Goal: Task Accomplishment & Management: Manage account settings

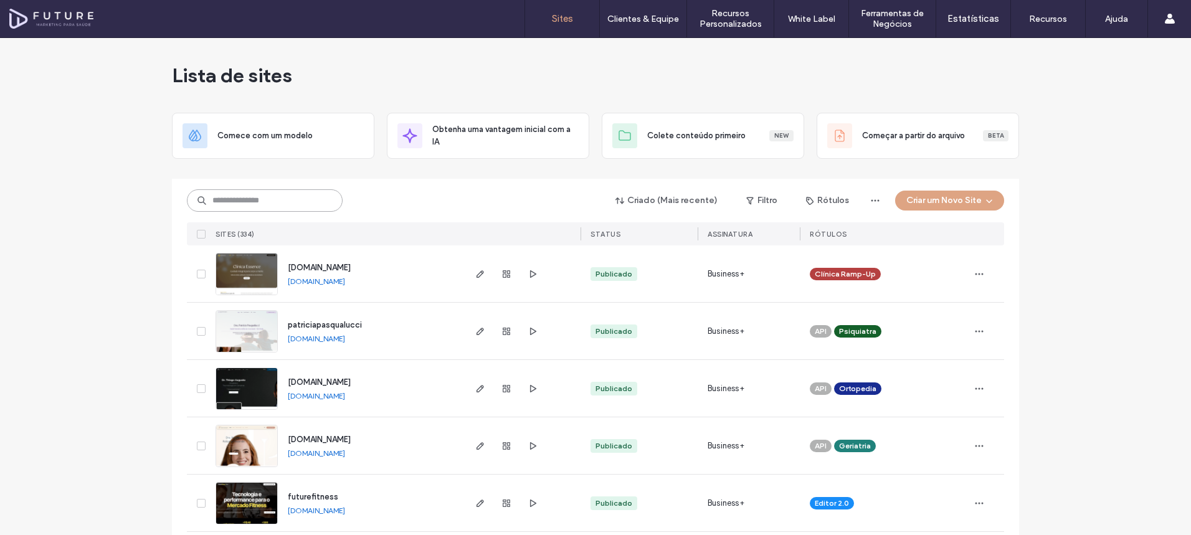
click at [295, 202] on input at bounding box center [265, 200] width 156 height 22
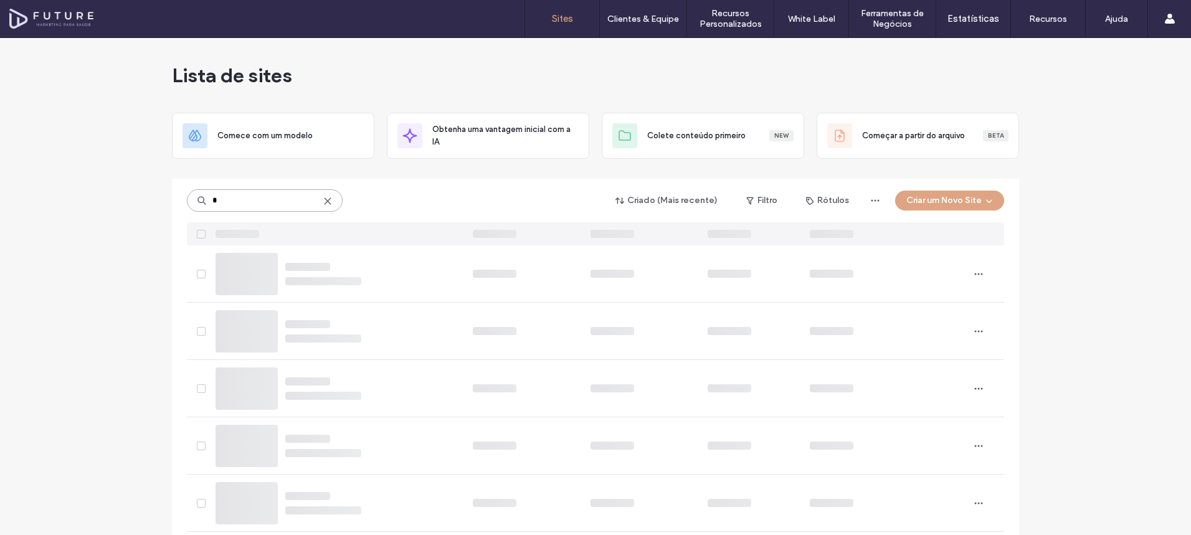
click at [291, 202] on input "*" at bounding box center [265, 200] width 156 height 22
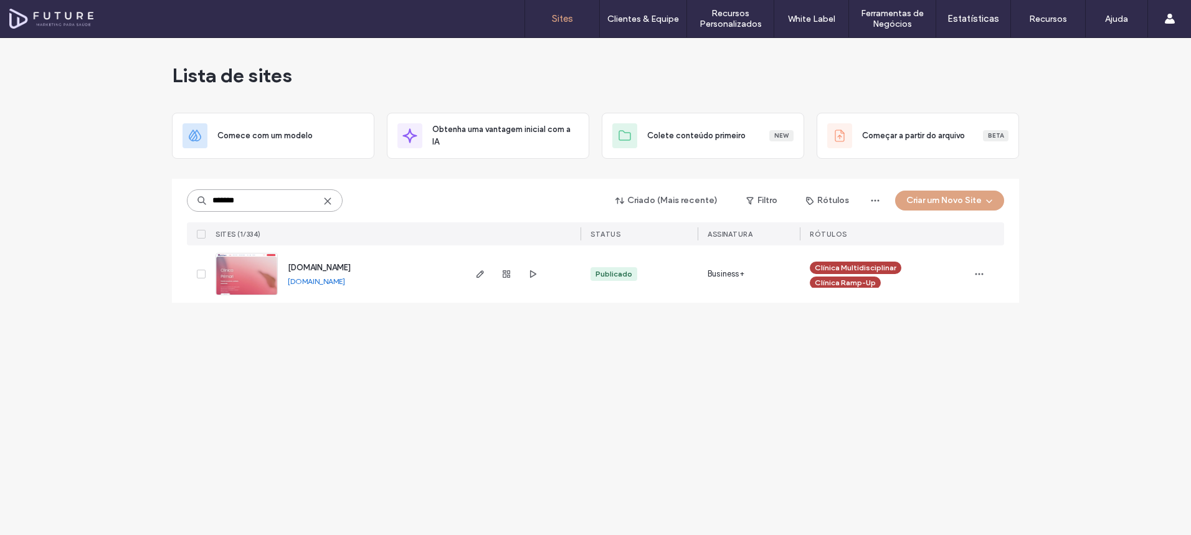
type input "*******"
click at [230, 268] on img at bounding box center [246, 295] width 61 height 85
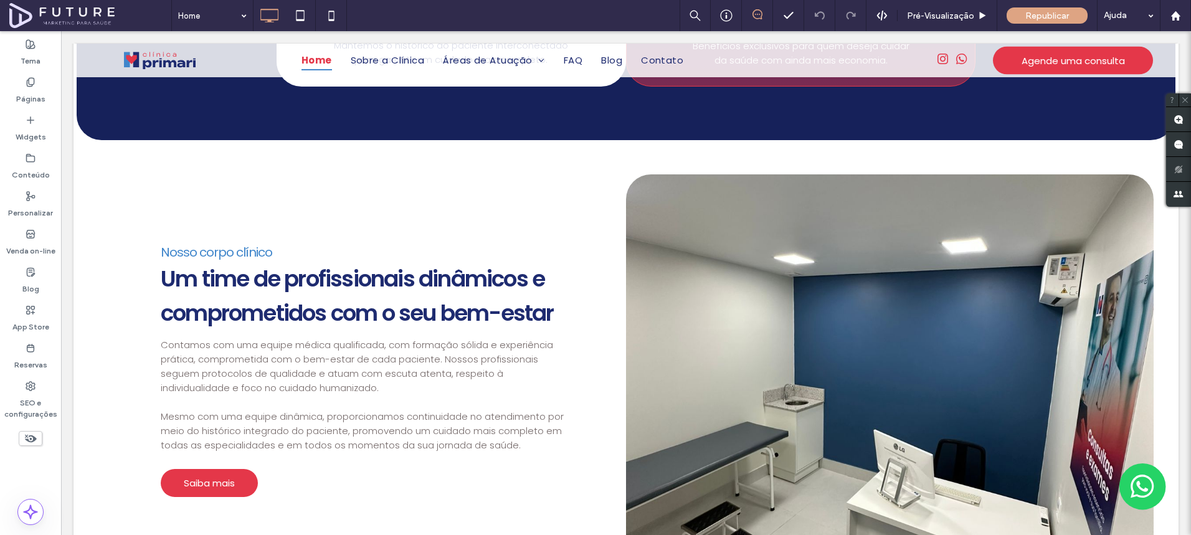
scroll to position [1322, 0]
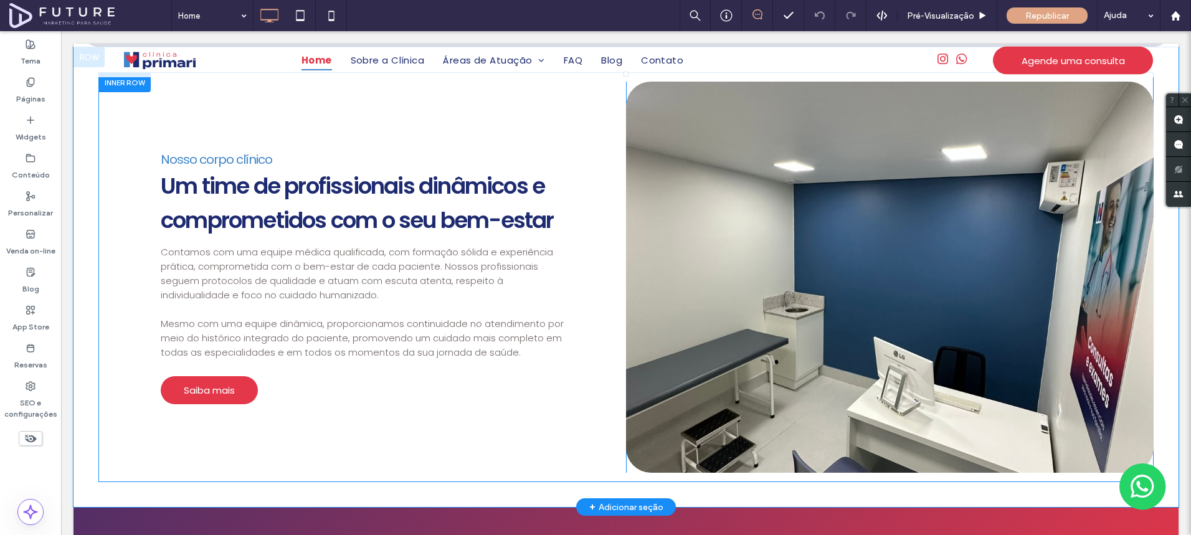
click at [645, 252] on div at bounding box center [889, 277] width 527 height 391
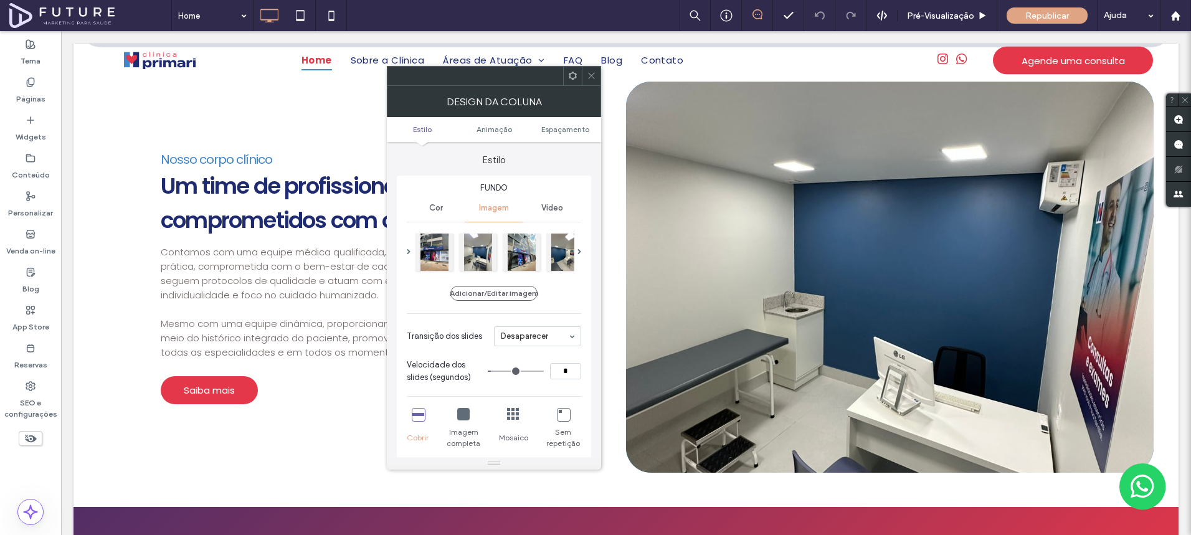
type input "**"
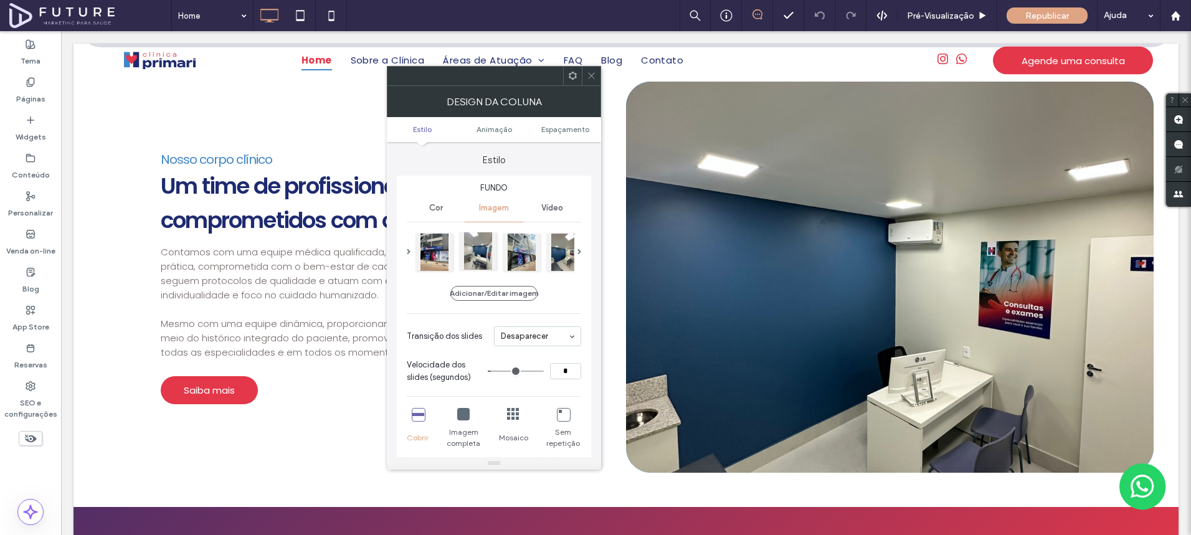
click at [470, 252] on div at bounding box center [477, 250] width 37 height 37
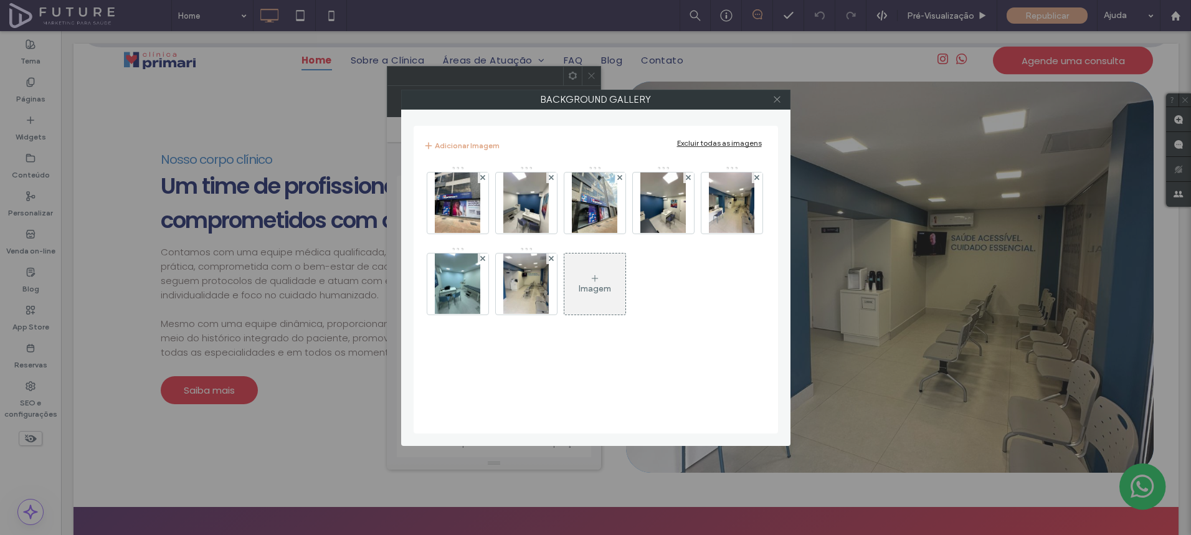
click at [775, 100] on icon at bounding box center [776, 99] width 9 height 9
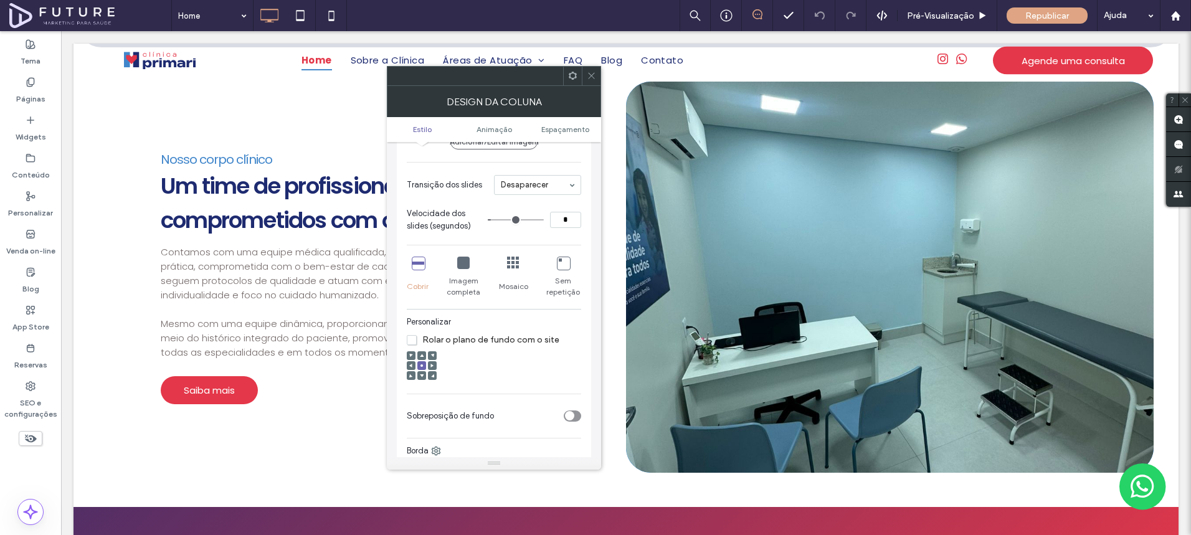
scroll to position [199, 0]
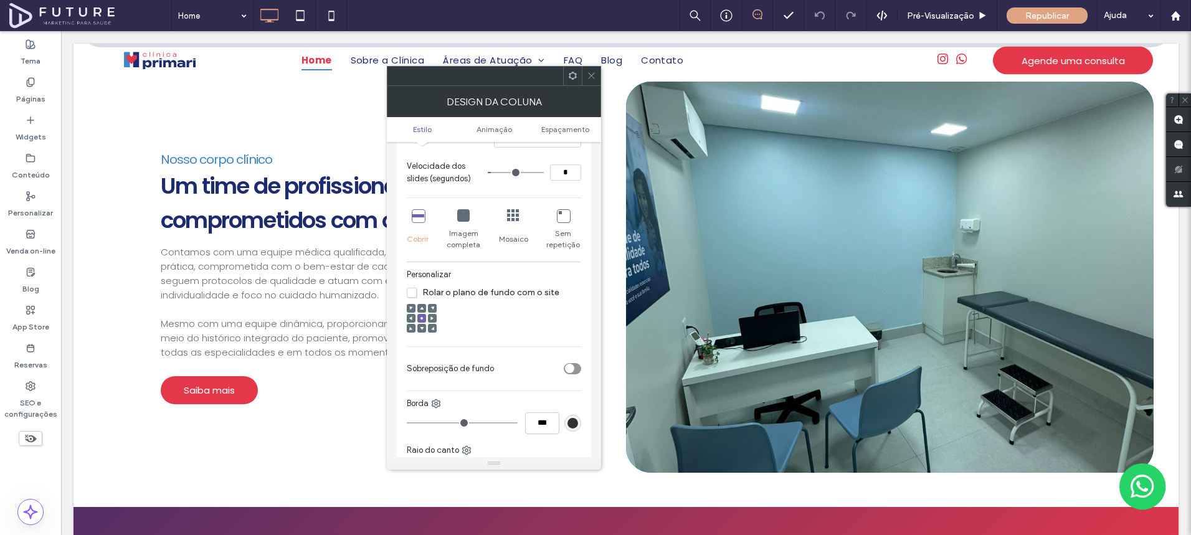
click at [422, 319] on use at bounding box center [421, 318] width 2 height 2
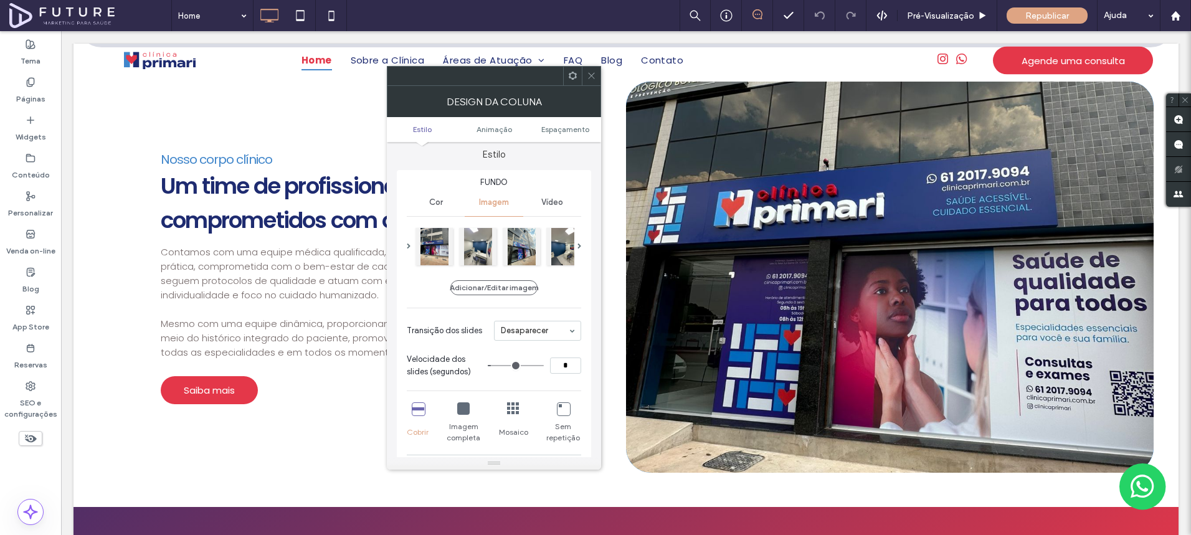
scroll to position [0, 0]
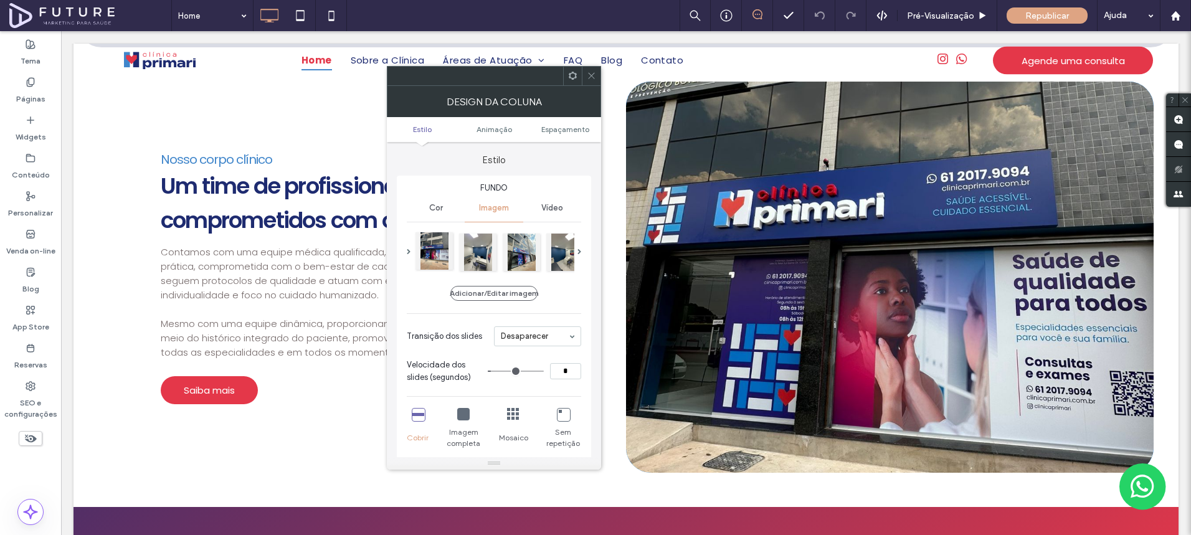
click at [433, 259] on div at bounding box center [433, 250] width 37 height 37
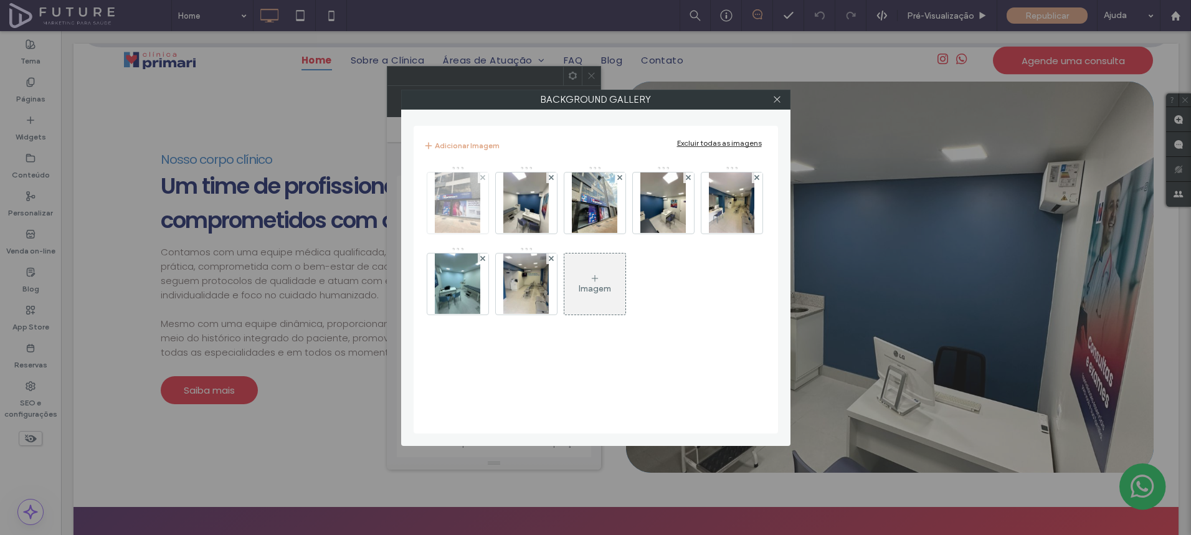
click at [477, 208] on img at bounding box center [458, 202] width 46 height 61
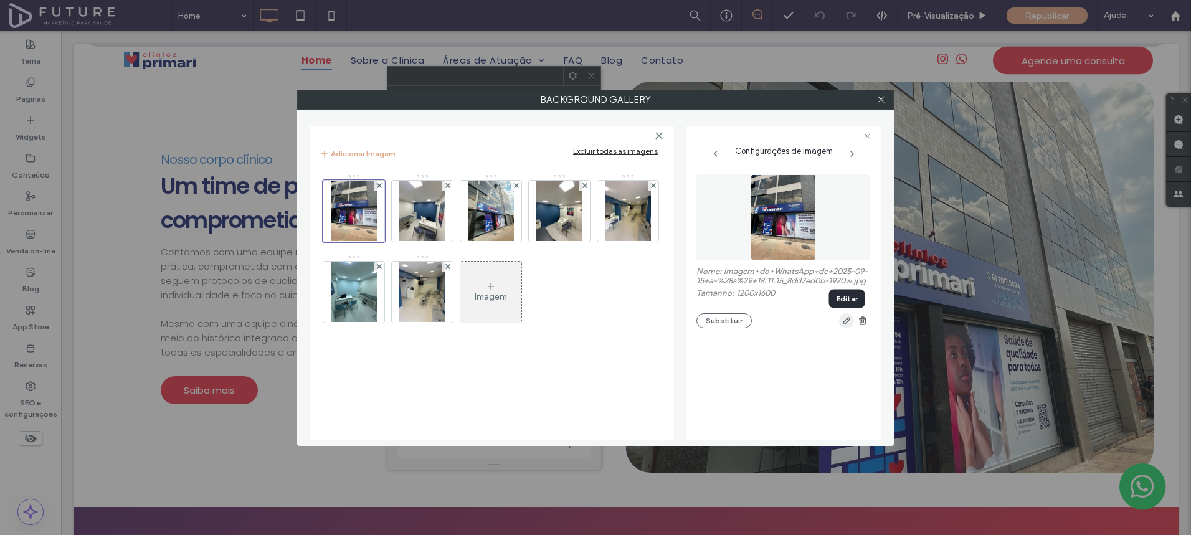
click at [848, 319] on use "button" at bounding box center [846, 321] width 7 height 7
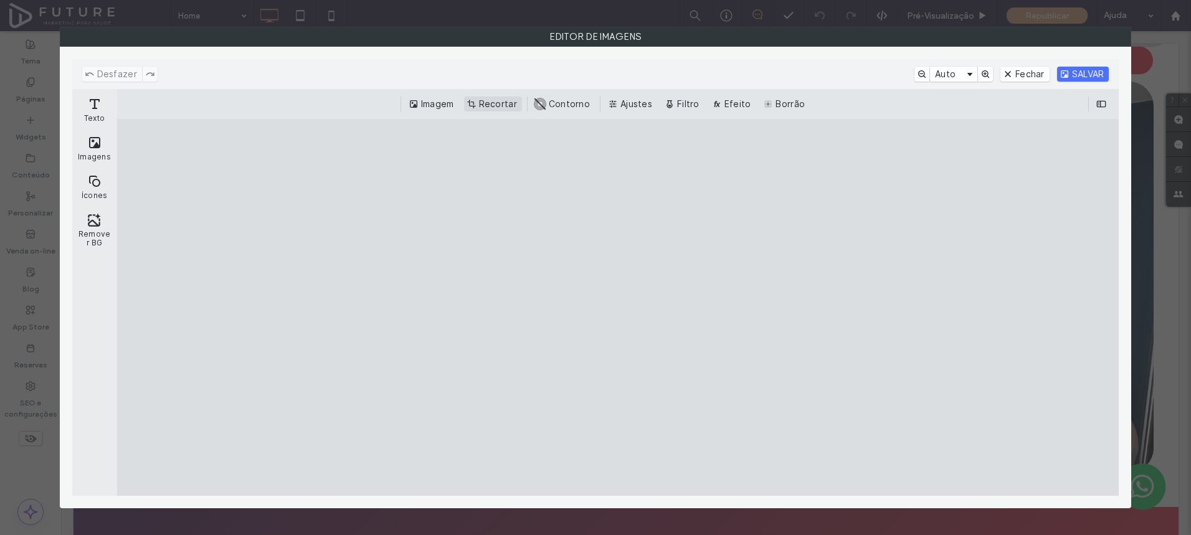
click at [497, 102] on button "Recortar" at bounding box center [493, 104] width 58 height 15
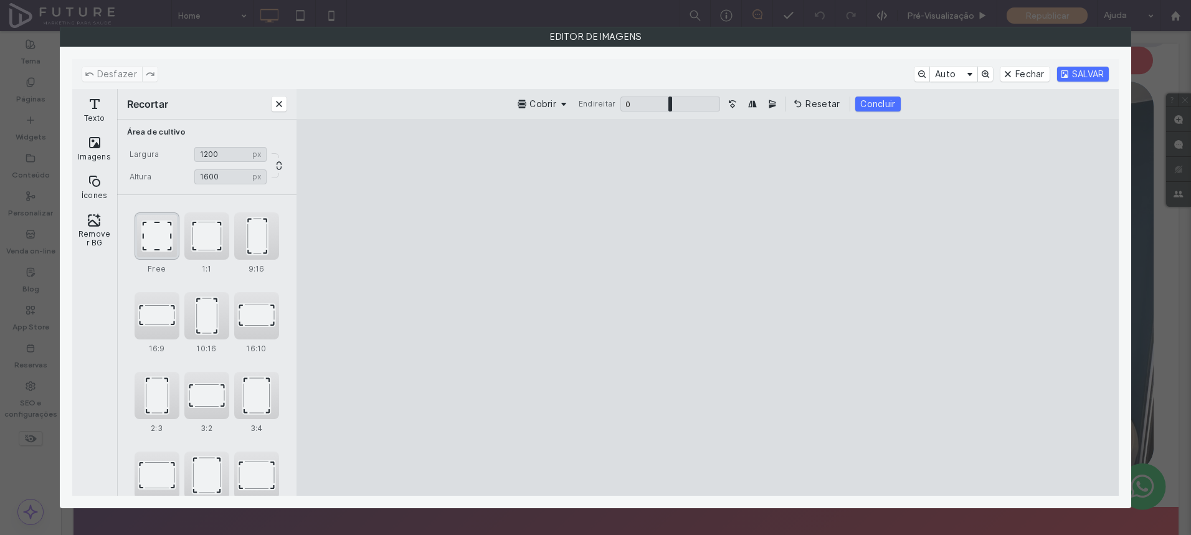
click at [147, 242] on div "Free" at bounding box center [157, 235] width 45 height 47
click at [206, 240] on div "1:1" at bounding box center [206, 235] width 45 height 47
type input "****"
drag, startPoint x: 673, startPoint y: 260, endPoint x: 670, endPoint y: 237, distance: 23.2
click at [707, 308] on cesdk-canvas "Tela do editor" at bounding box center [707, 308] width 0 height 0
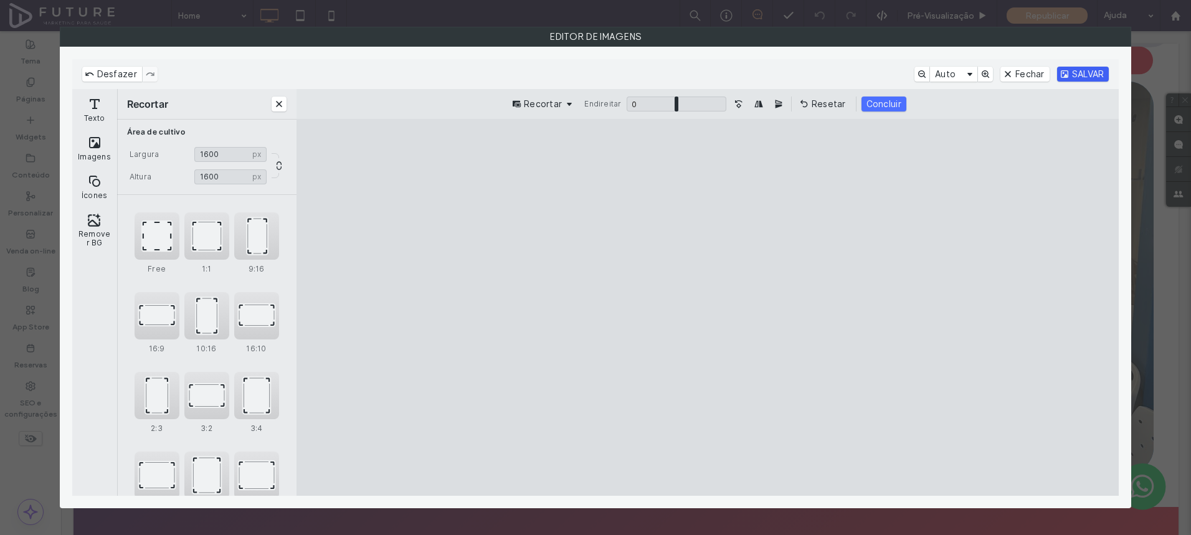
click at [1081, 77] on button "SALVAR" at bounding box center [1083, 74] width 52 height 15
click at [871, 103] on button "Concluir" at bounding box center [883, 104] width 45 height 15
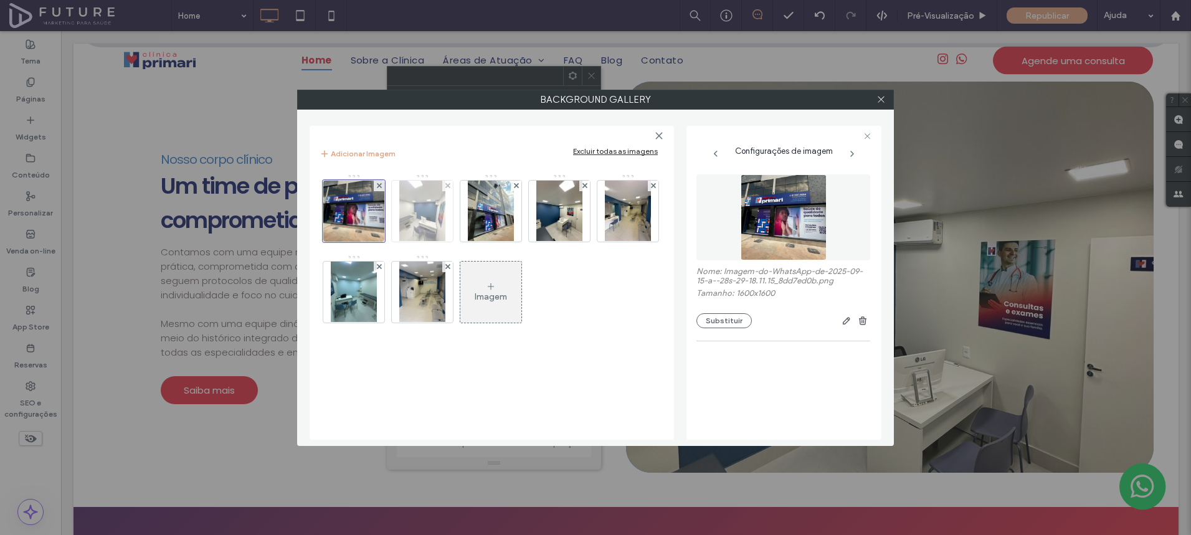
click at [446, 217] on div at bounding box center [422, 211] width 61 height 61
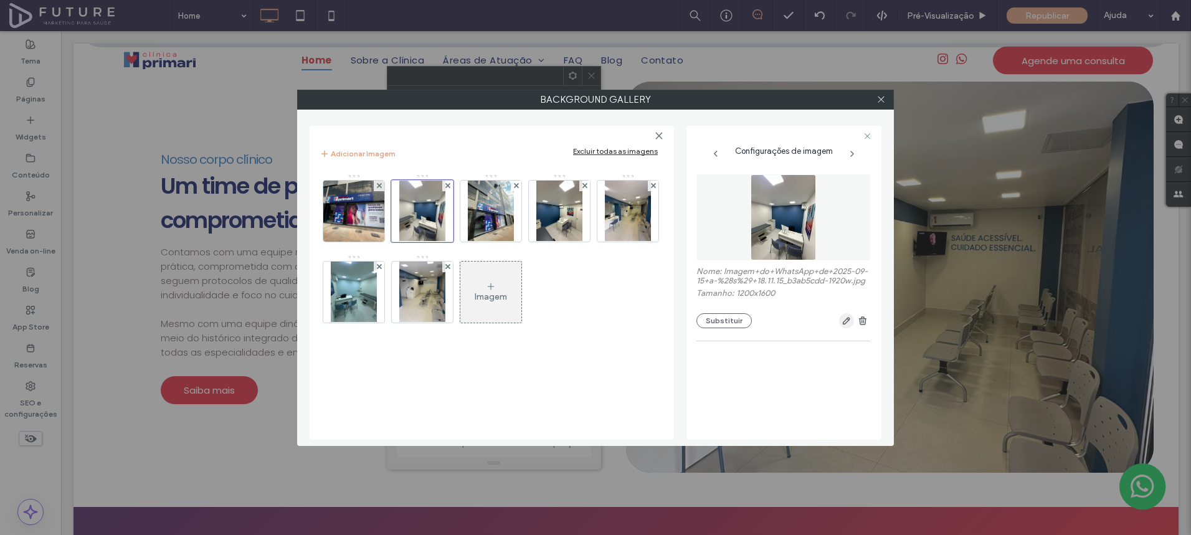
click at [843, 323] on icon "button" at bounding box center [846, 321] width 10 height 10
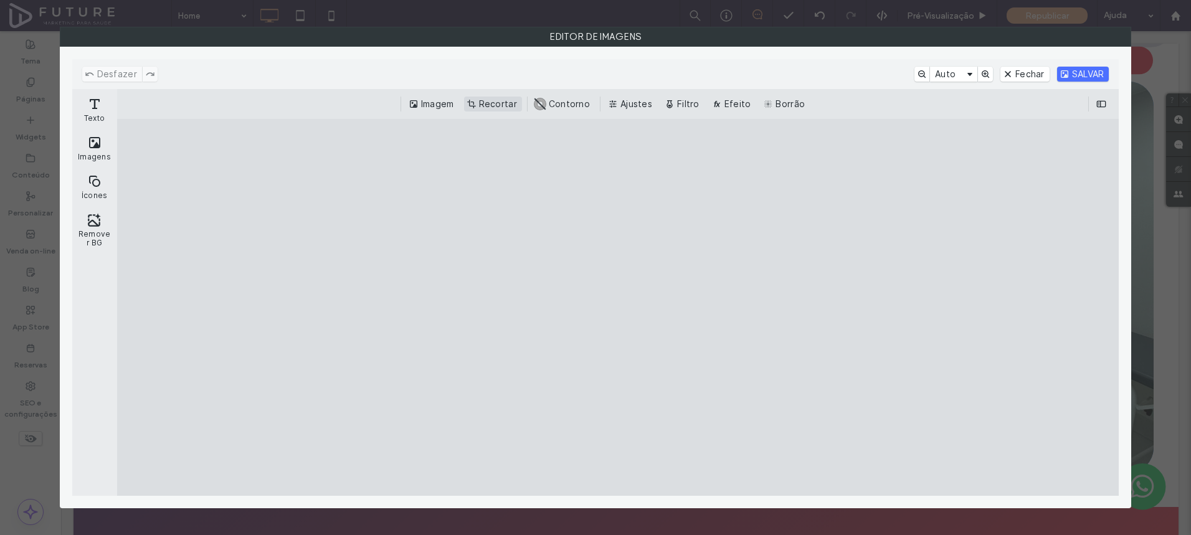
click at [487, 109] on button "Recortar" at bounding box center [493, 104] width 58 height 15
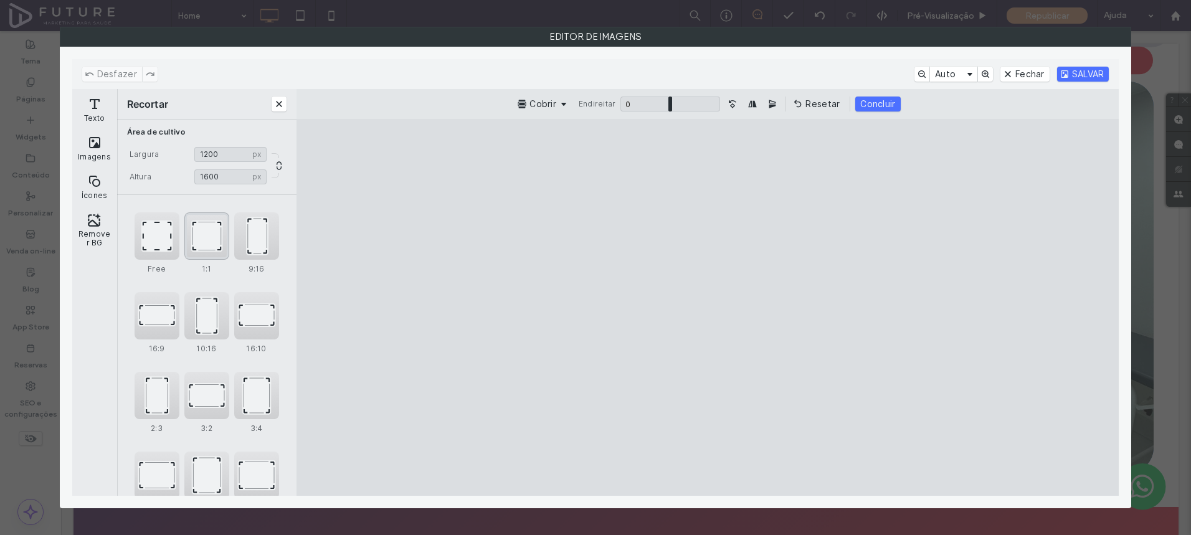
click at [220, 248] on div "1:1" at bounding box center [206, 235] width 45 height 47
type input "****"
drag, startPoint x: 784, startPoint y: 279, endPoint x: 780, endPoint y: 199, distance: 80.4
click at [707, 308] on cesdk-canvas "Tela do editor" at bounding box center [707, 308] width 0 height 0
click at [869, 105] on button "Concluir" at bounding box center [883, 104] width 45 height 15
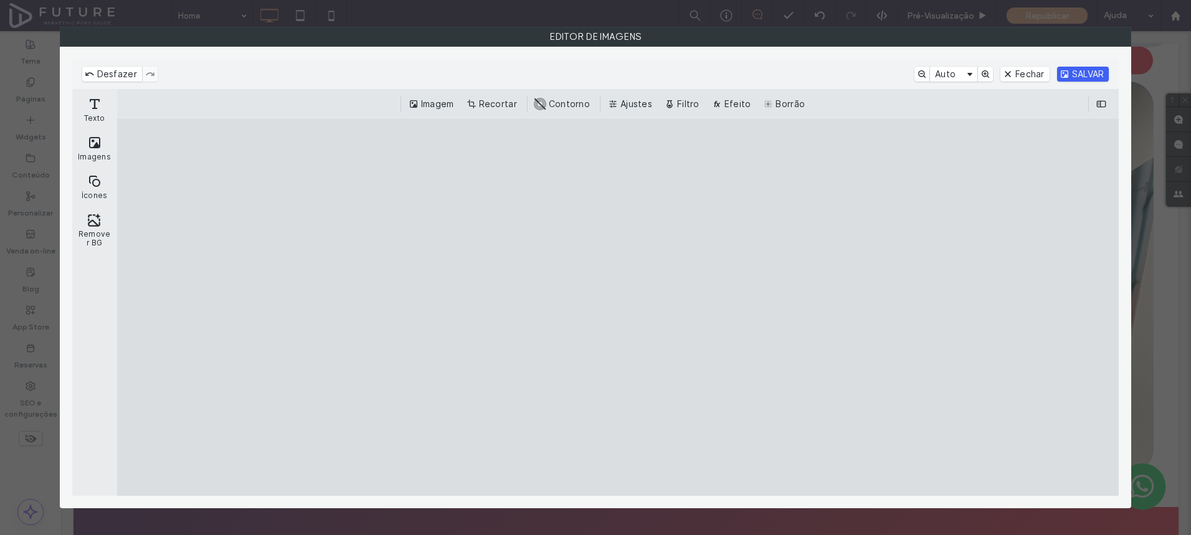
click at [1062, 79] on button "SALVAR" at bounding box center [1083, 74] width 52 height 15
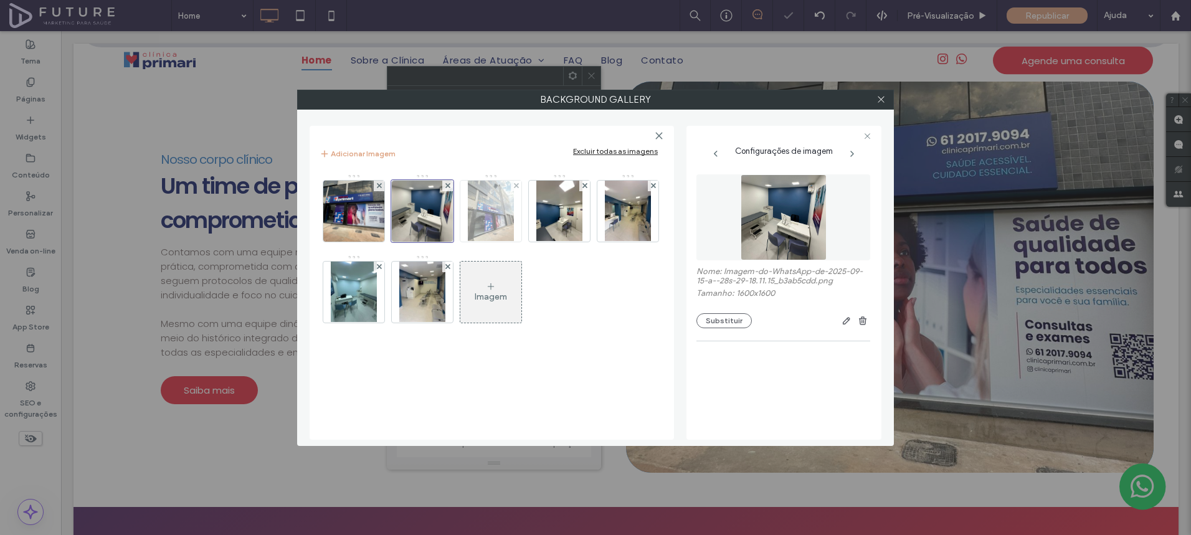
click at [493, 224] on img at bounding box center [491, 211] width 46 height 61
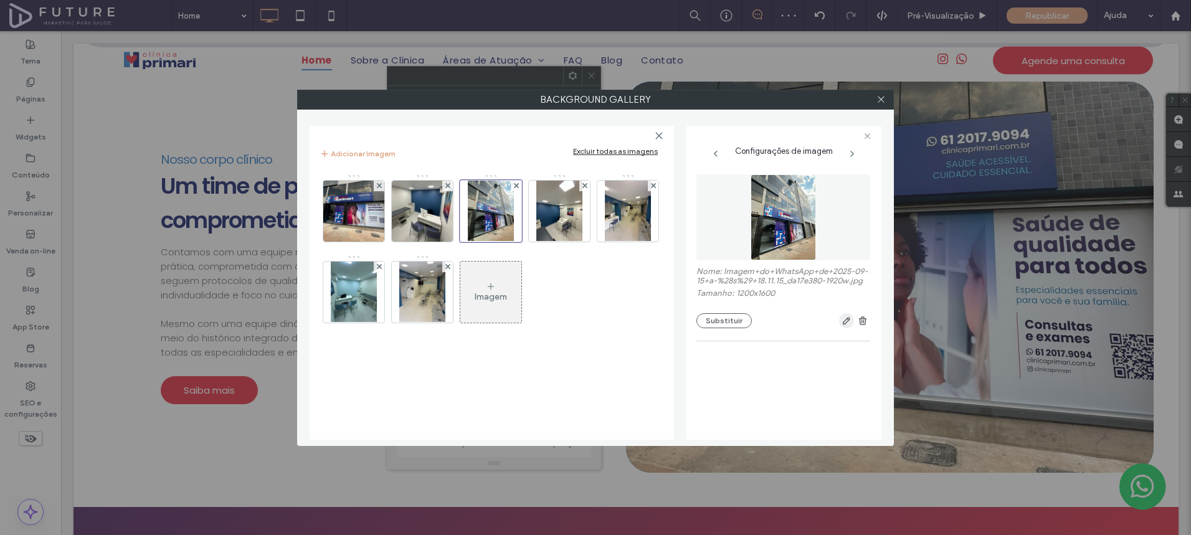
click at [849, 321] on use "button" at bounding box center [846, 321] width 7 height 7
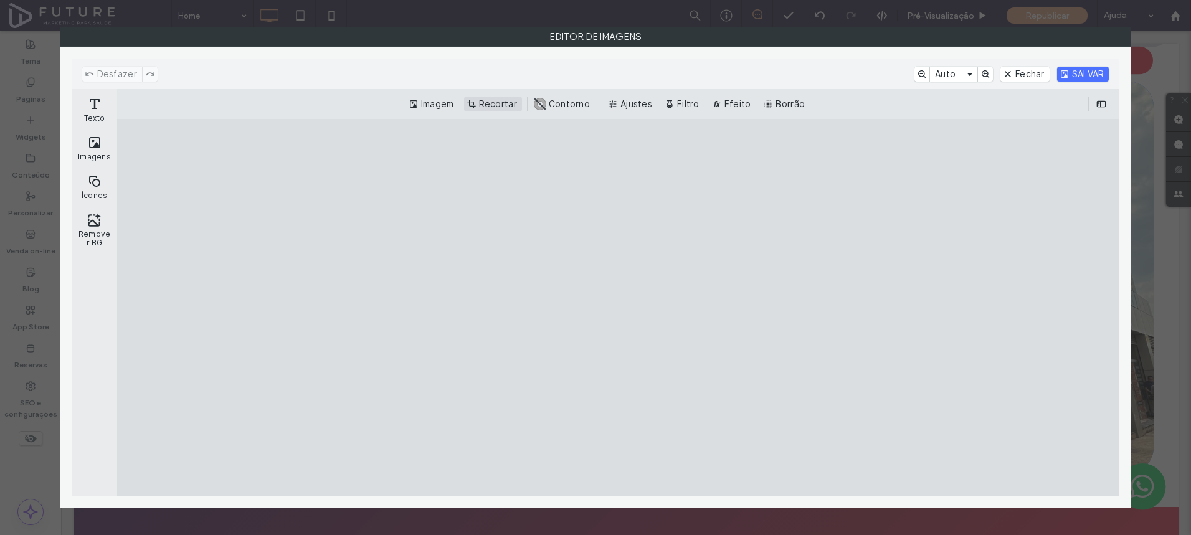
click at [498, 106] on button "Recortar" at bounding box center [493, 104] width 58 height 15
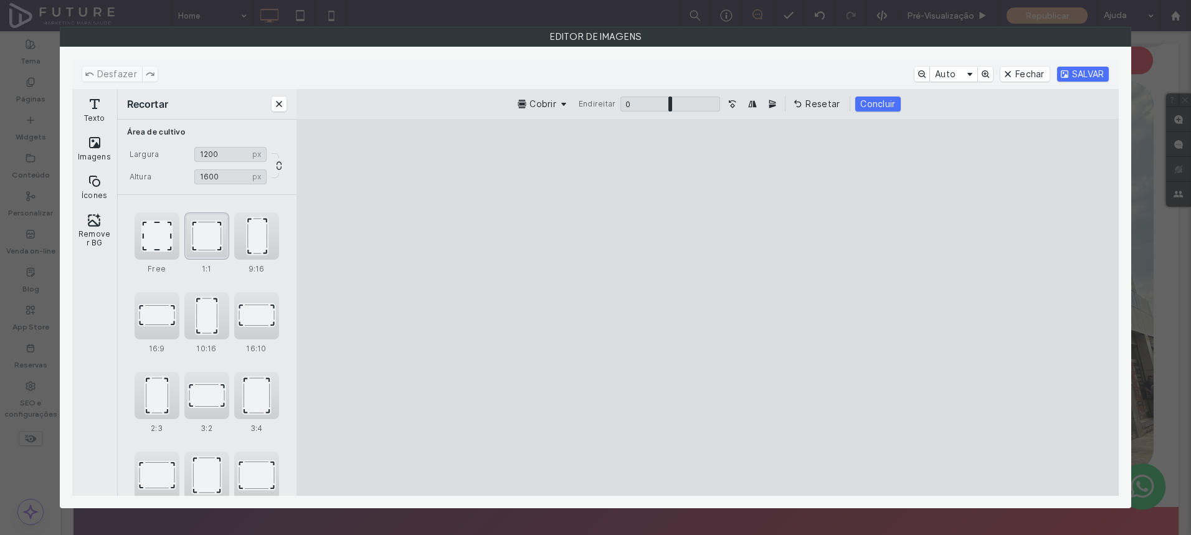
click at [212, 231] on div "1:1" at bounding box center [206, 235] width 45 height 47
type input "****"
drag, startPoint x: 699, startPoint y: 290, endPoint x: 691, endPoint y: 235, distance: 55.9
click at [707, 308] on cesdk-canvas "Tela do editor" at bounding box center [707, 308] width 0 height 0
click at [887, 109] on button "Concluir" at bounding box center [883, 104] width 45 height 15
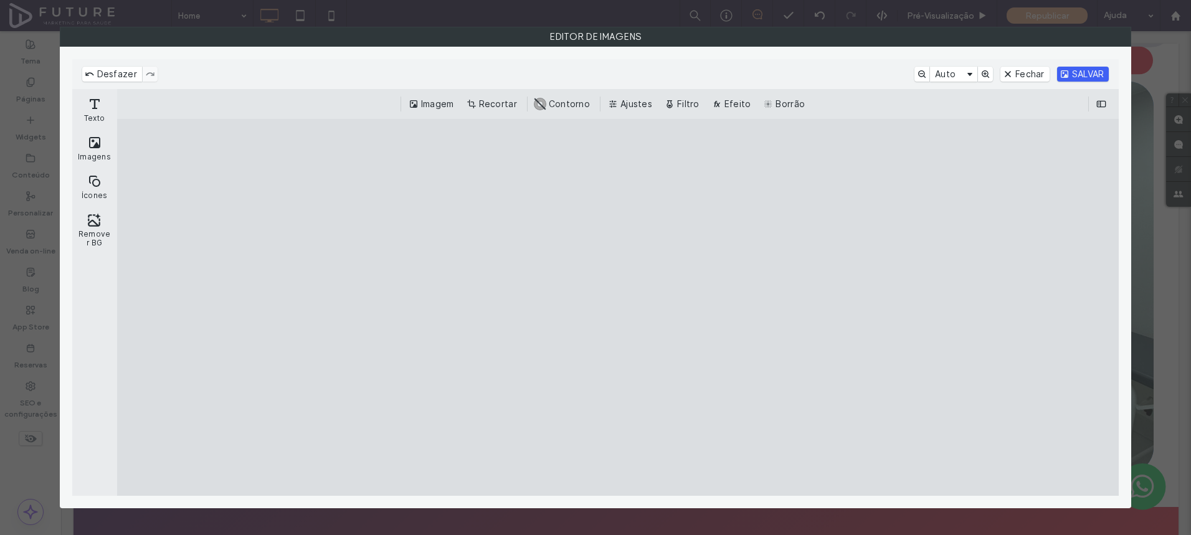
click at [1060, 74] on button "SALVAR" at bounding box center [1083, 74] width 52 height 15
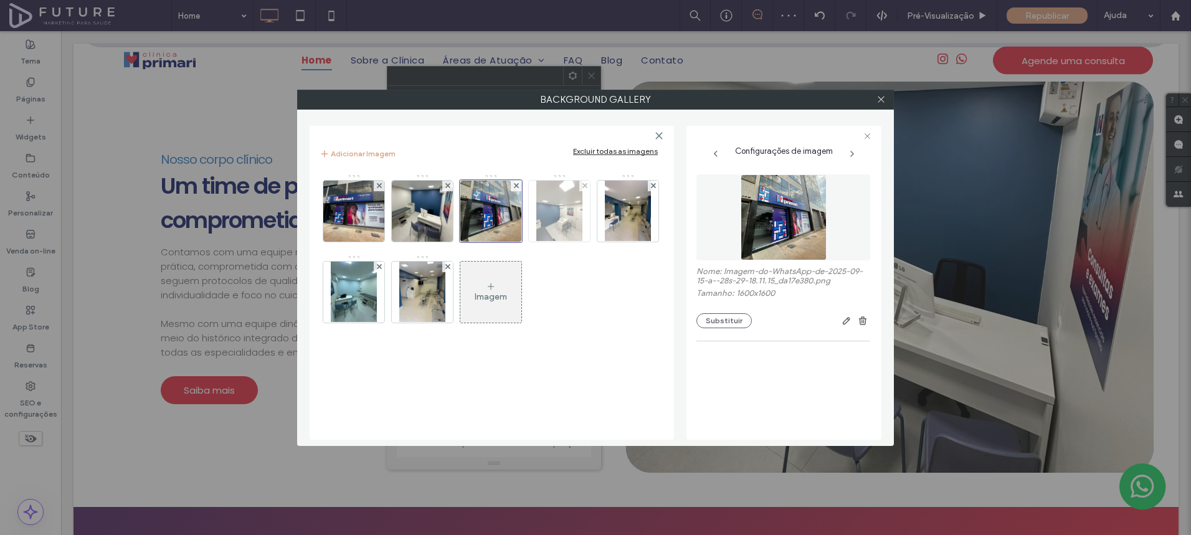
click at [554, 219] on img at bounding box center [559, 211] width 46 height 61
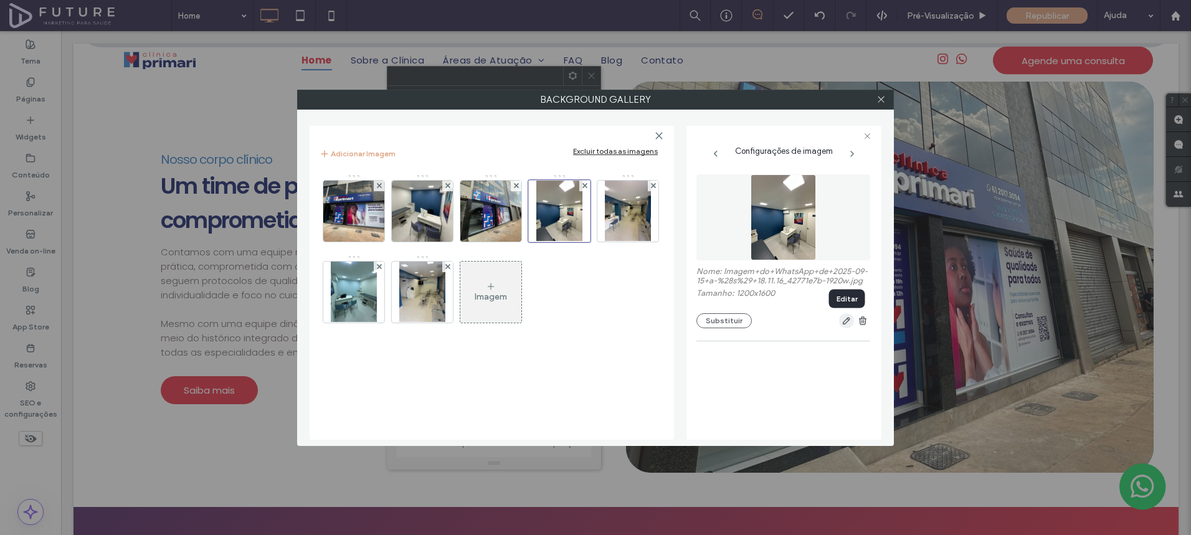
click at [843, 324] on use "button" at bounding box center [846, 321] width 7 height 7
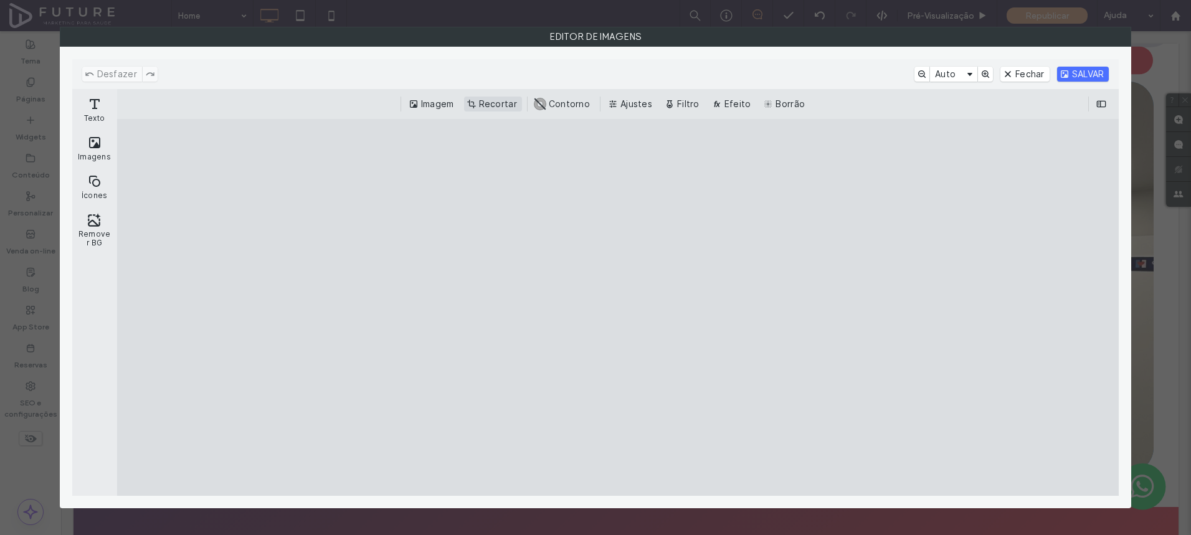
click at [506, 110] on button "Recortar" at bounding box center [493, 104] width 58 height 15
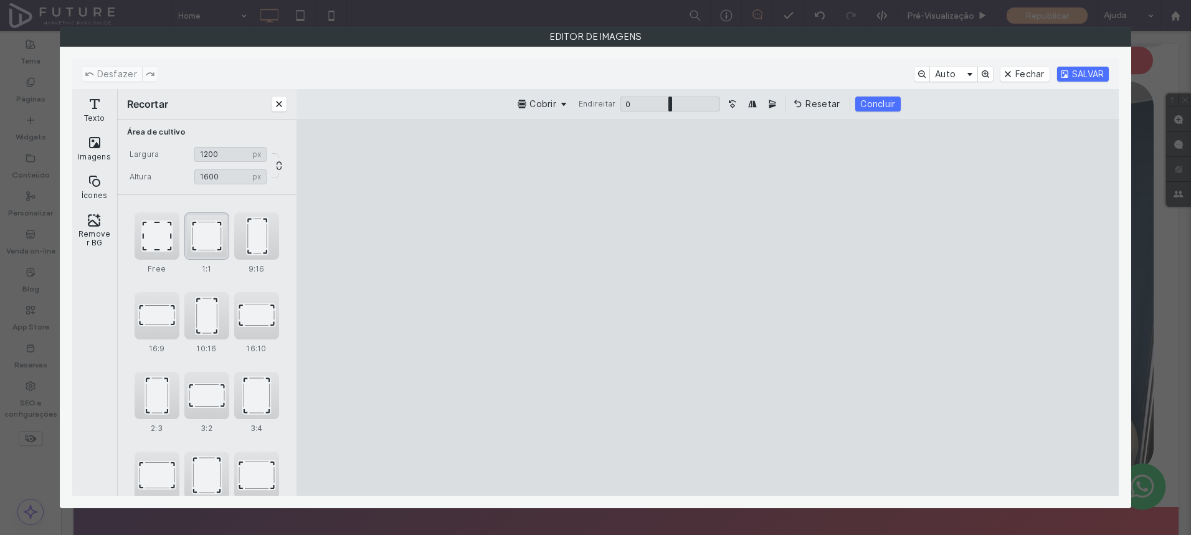
click at [224, 239] on div "1:1" at bounding box center [206, 235] width 45 height 47
drag, startPoint x: 717, startPoint y: 338, endPoint x: 722, endPoint y: 136, distance: 202.4
click at [707, 308] on cesdk-canvas "Tela do editor" at bounding box center [707, 308] width 0 height 0
type input "****"
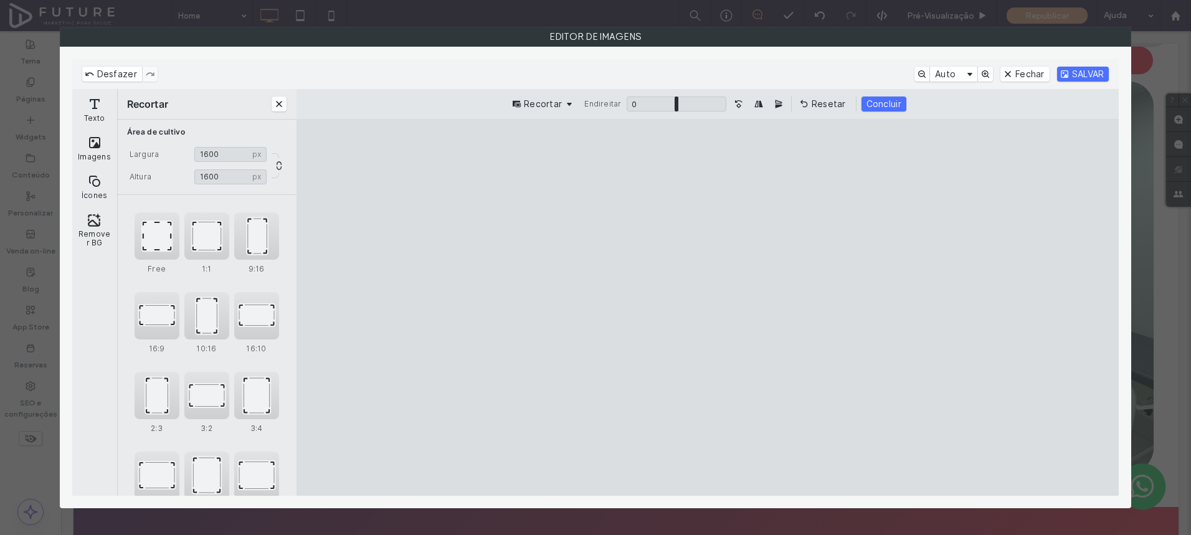
type input "****"
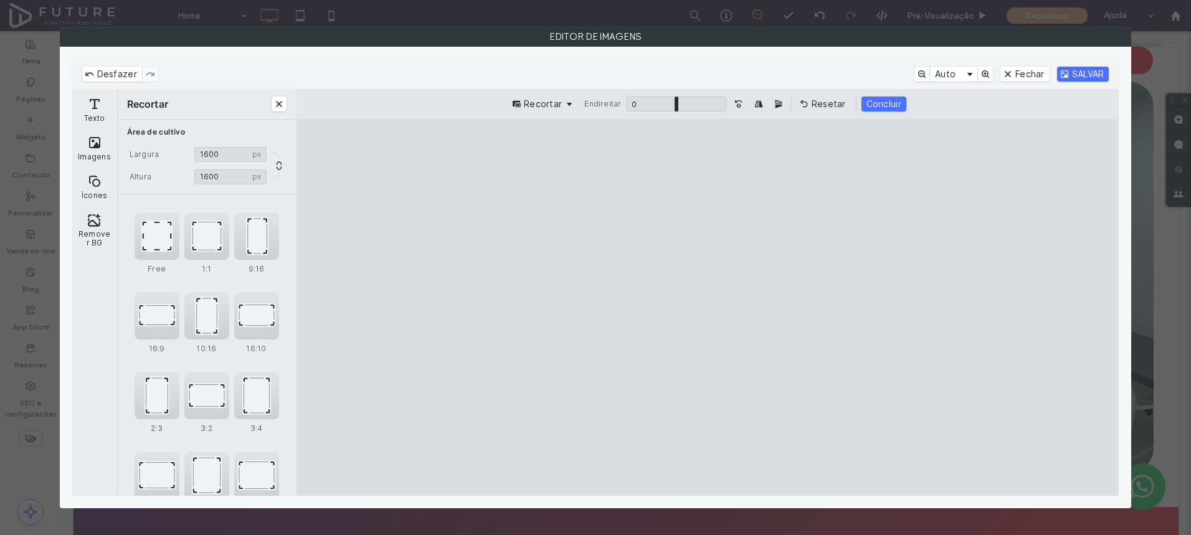
type input "****"
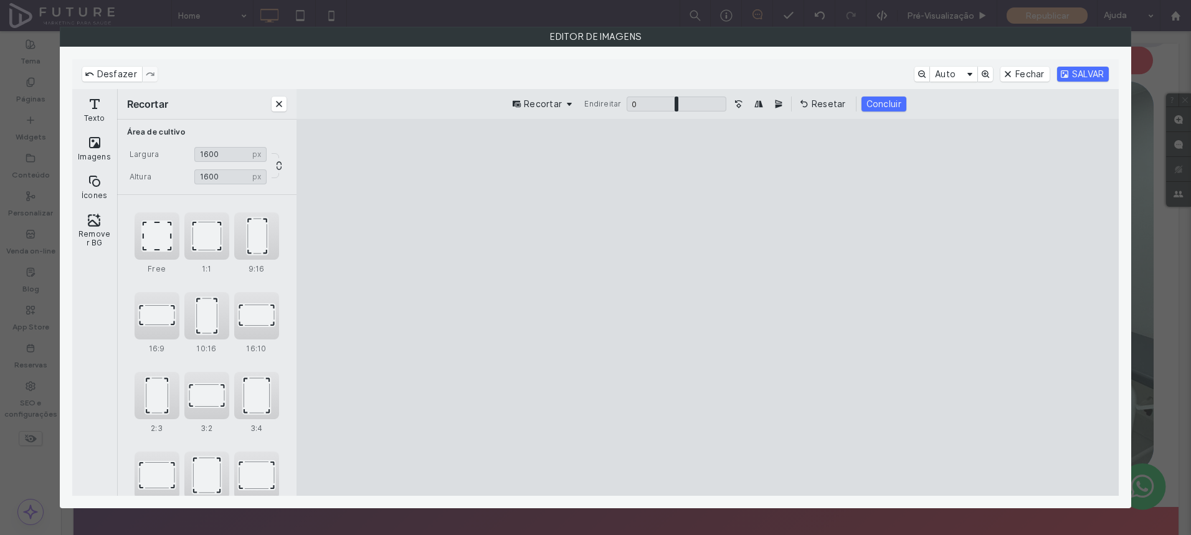
type input "****"
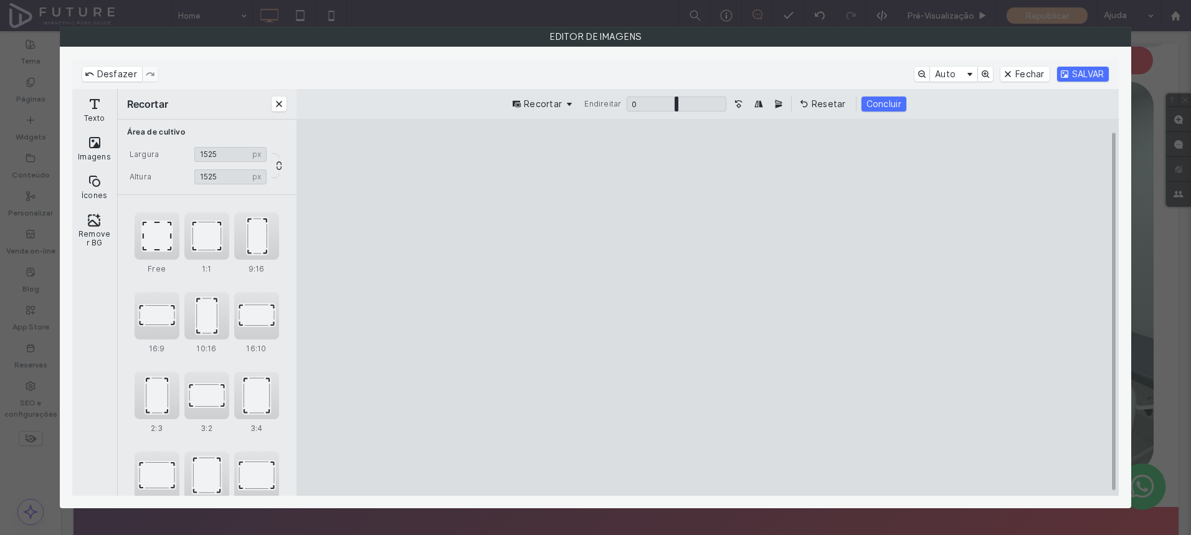
type input "****"
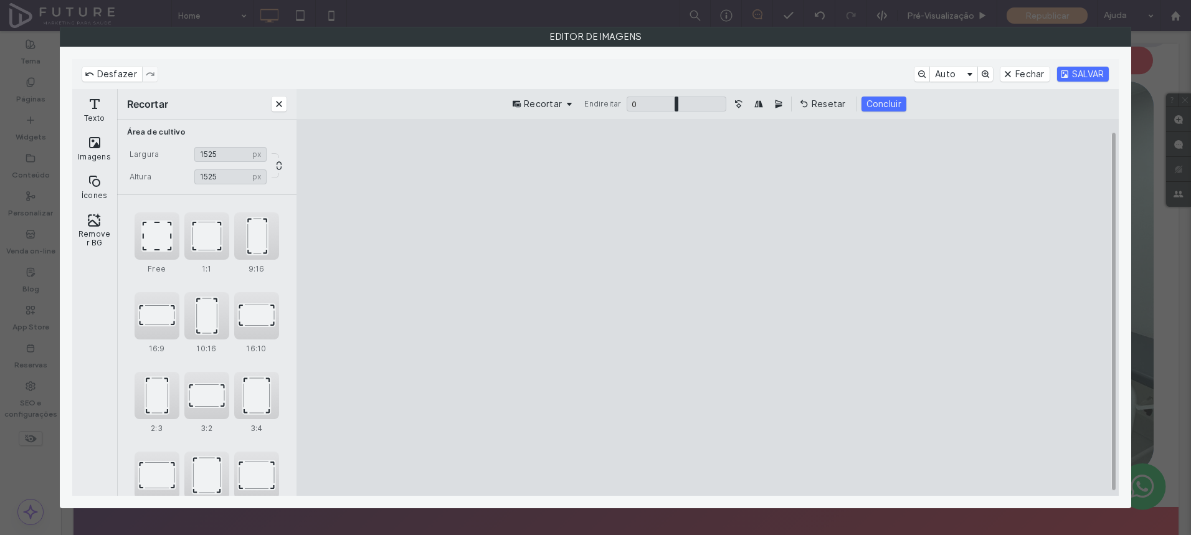
type input "****"
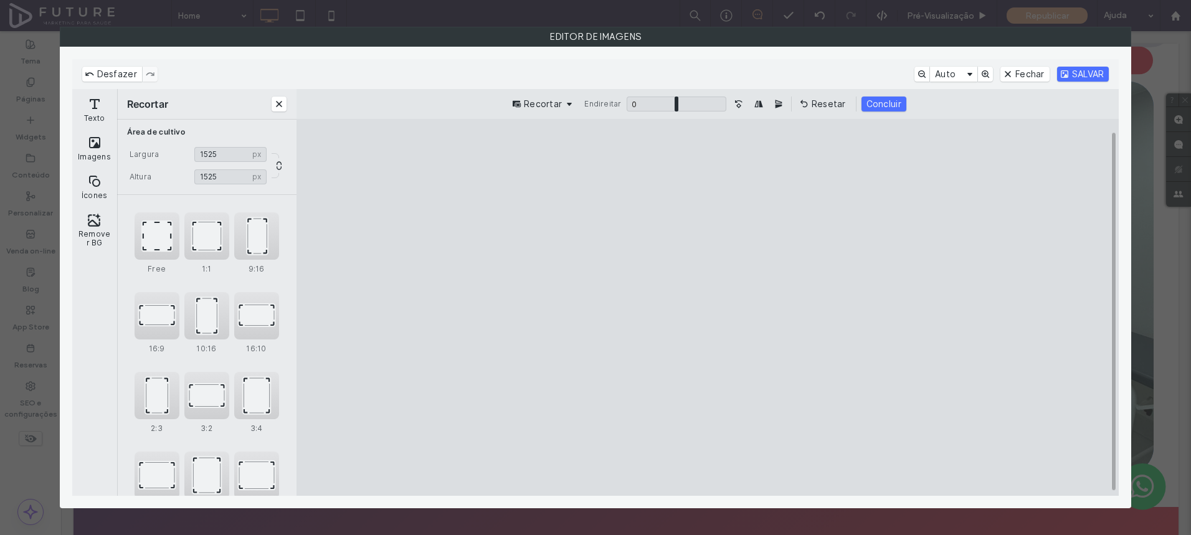
type input "****"
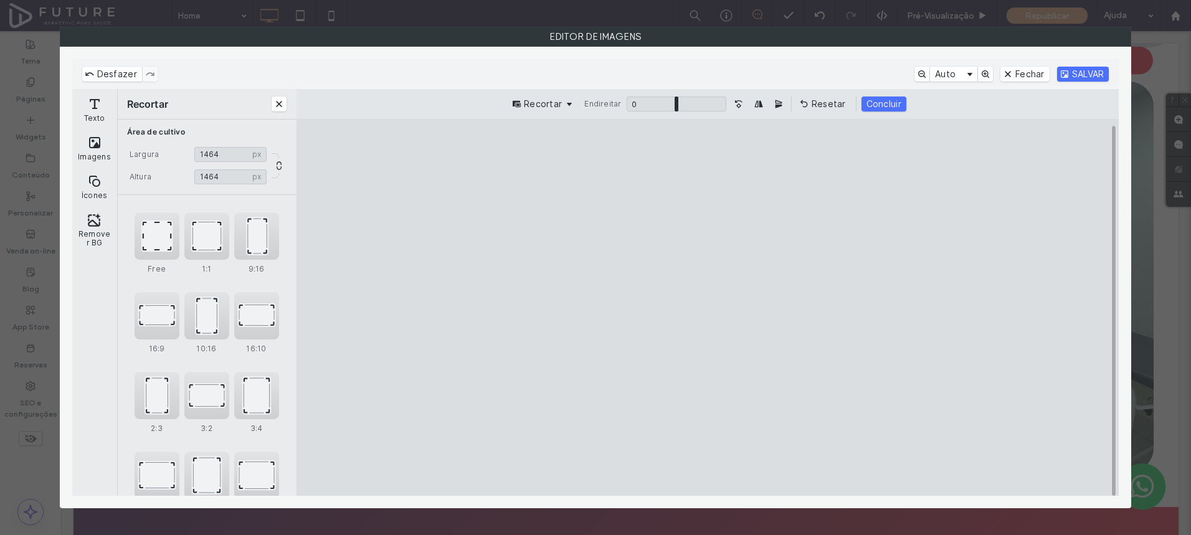
type input "****"
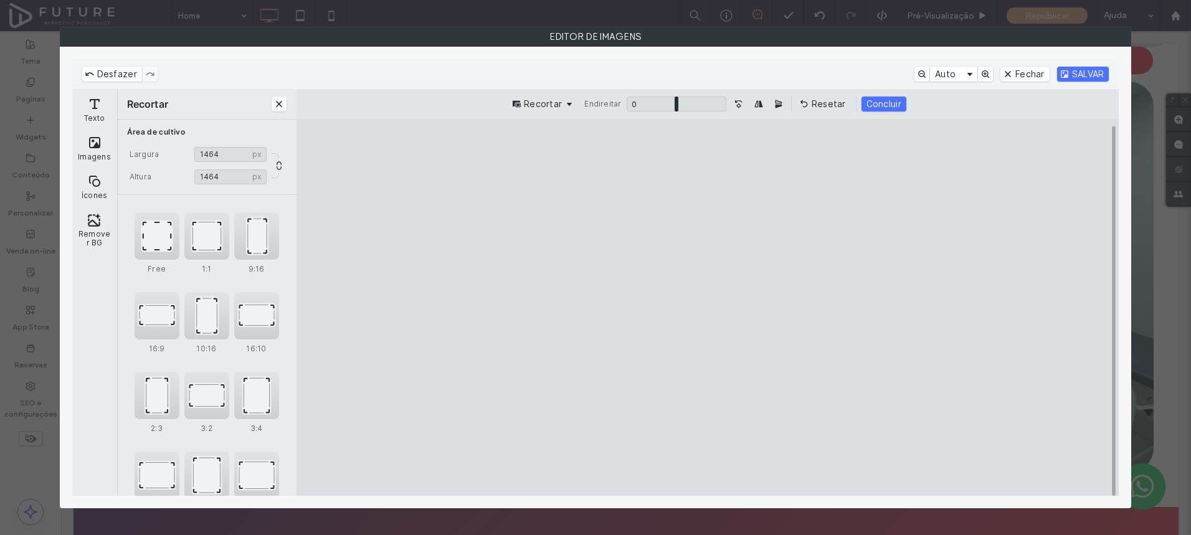
type input "****"
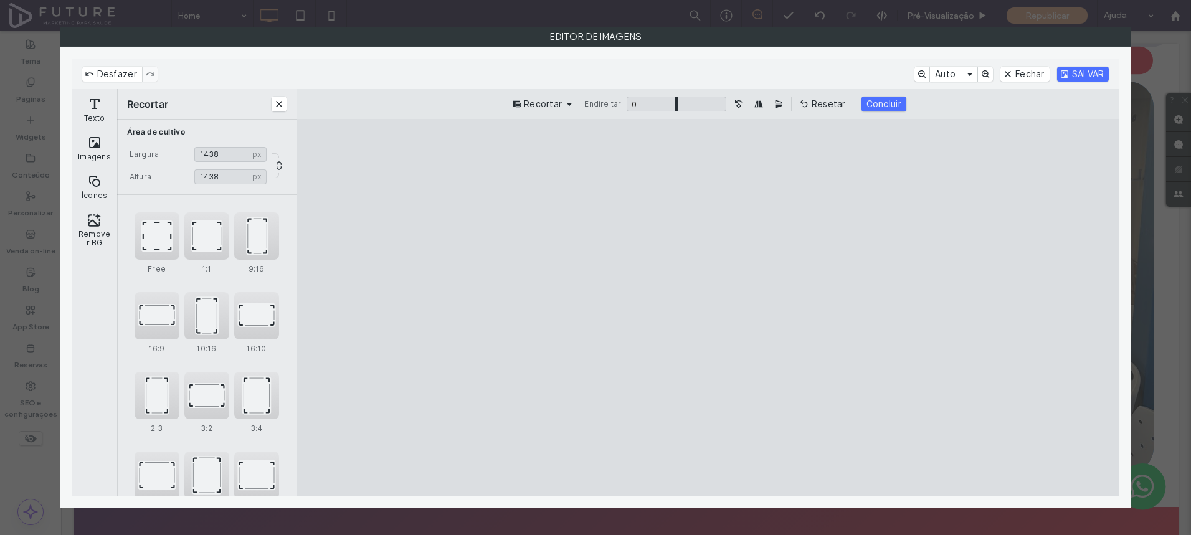
type input "****"
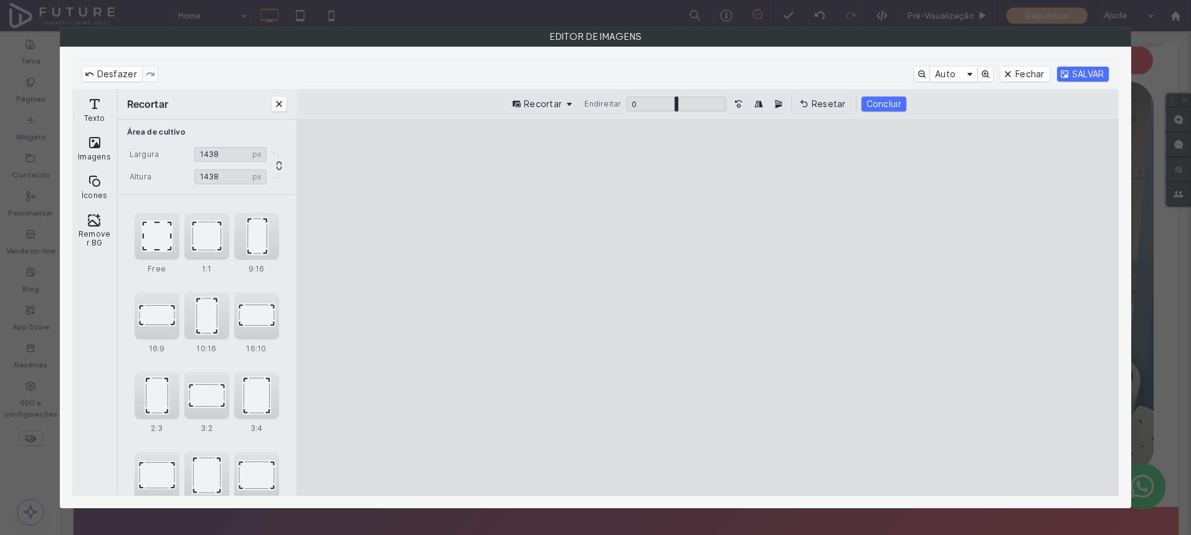
type input "****"
drag, startPoint x: 558, startPoint y: 158, endPoint x: 590, endPoint y: 191, distance: 46.2
click at [707, 308] on cesdk-canvas "Tela do editor" at bounding box center [707, 308] width 0 height 0
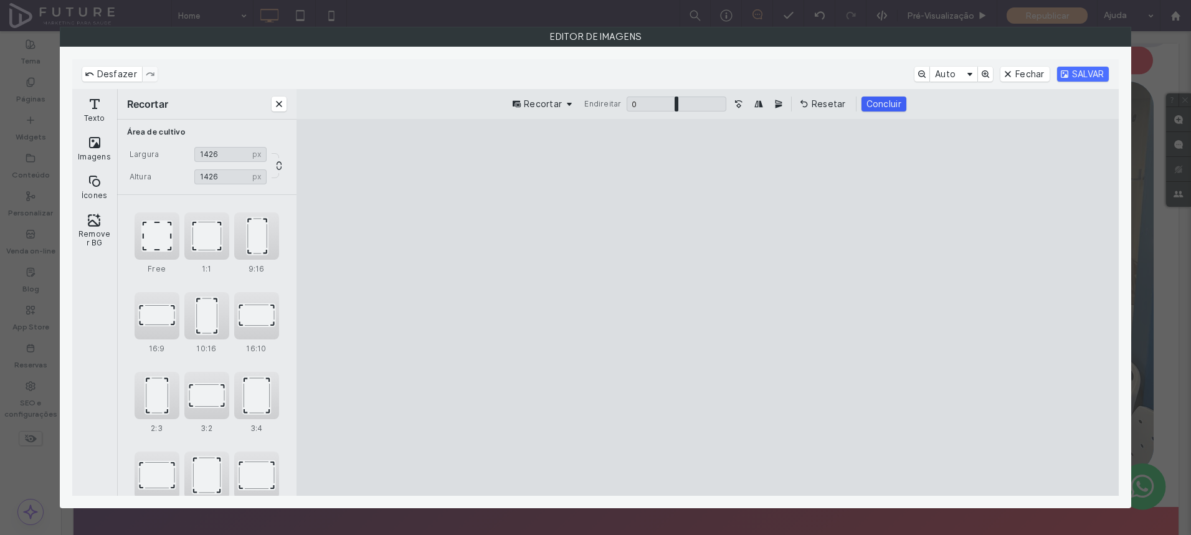
click at [885, 101] on button "Concluir" at bounding box center [883, 104] width 45 height 15
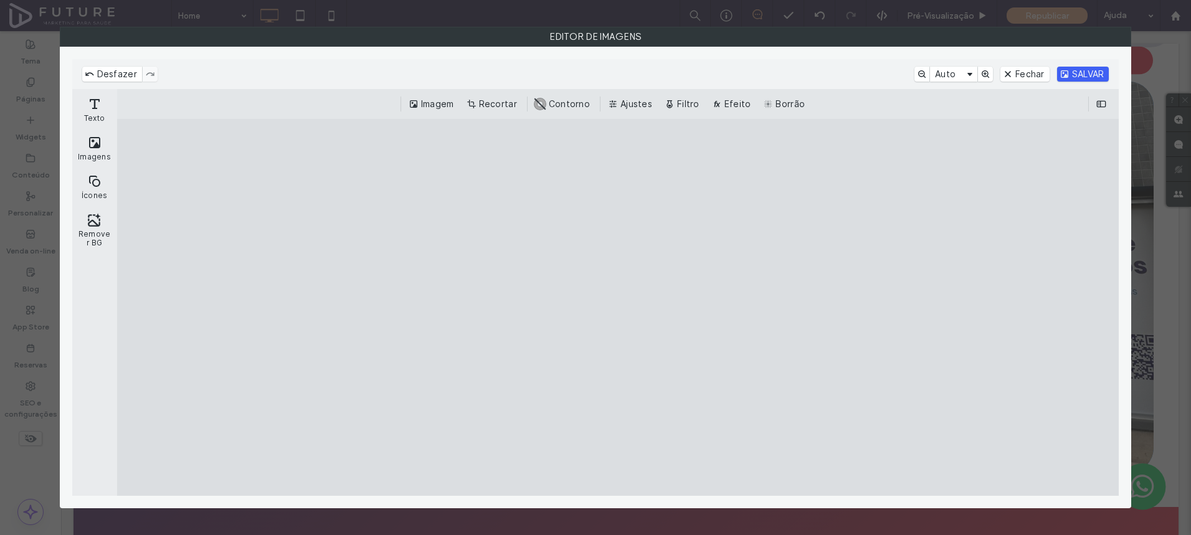
click at [1068, 77] on button "SALVAR" at bounding box center [1083, 74] width 52 height 15
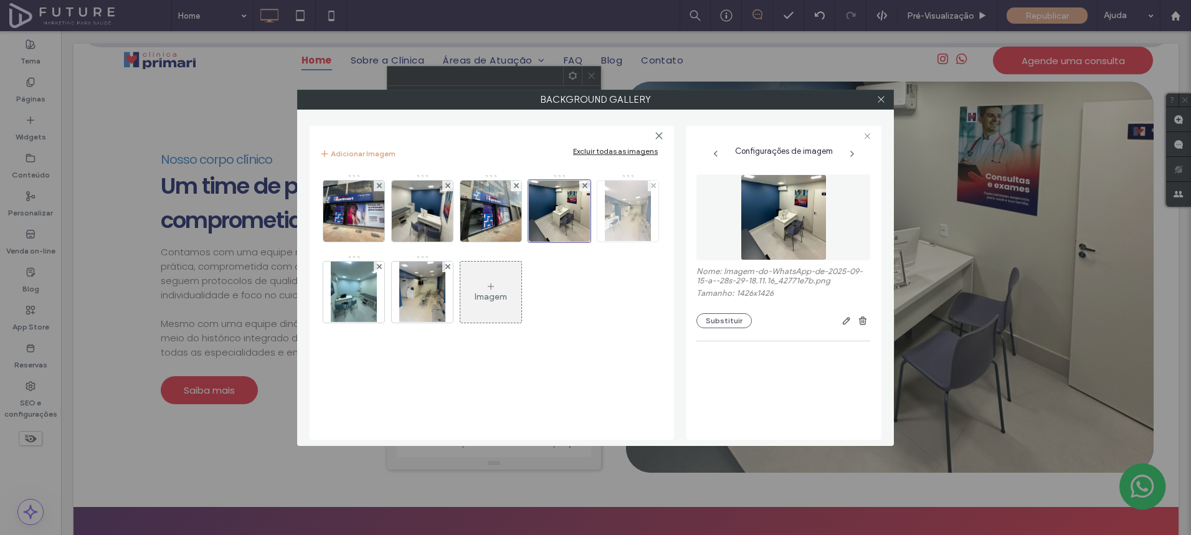
click at [607, 225] on img at bounding box center [628, 211] width 46 height 61
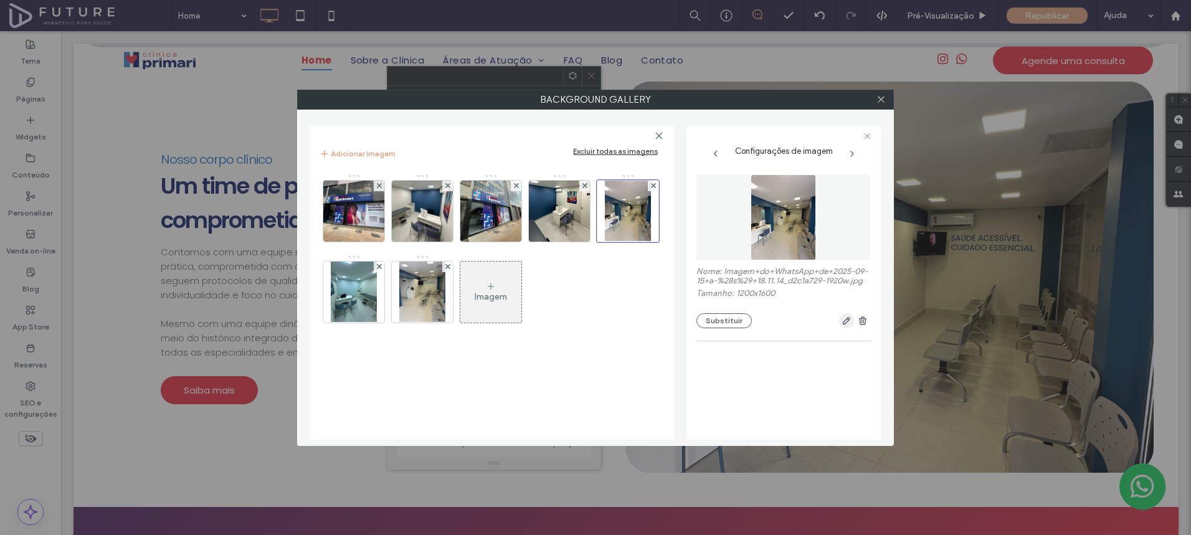
click at [847, 326] on icon "button" at bounding box center [846, 321] width 10 height 10
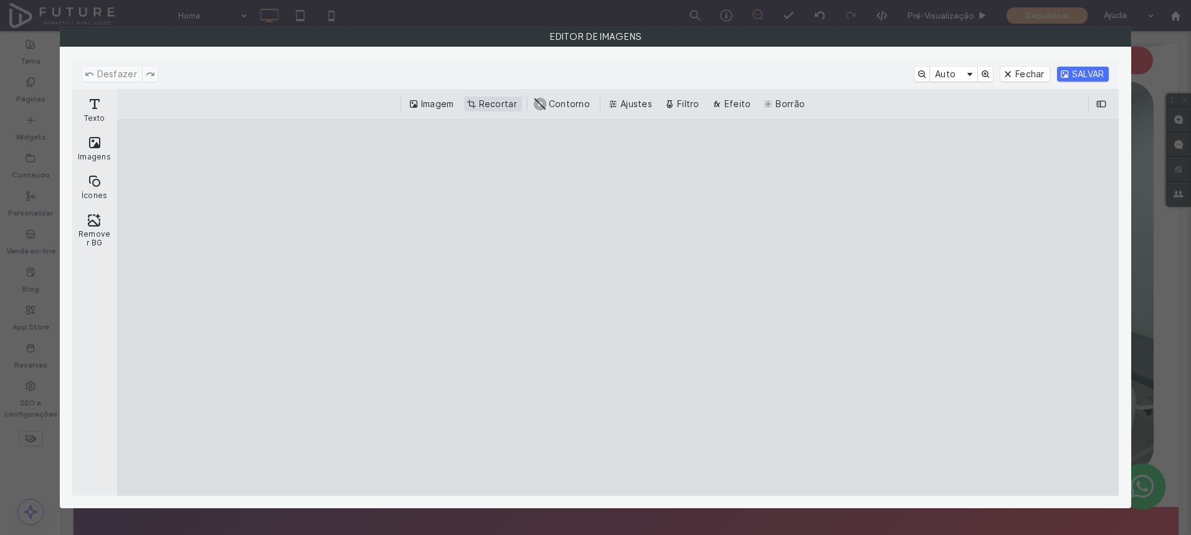
click at [493, 110] on button "Recortar" at bounding box center [493, 104] width 58 height 15
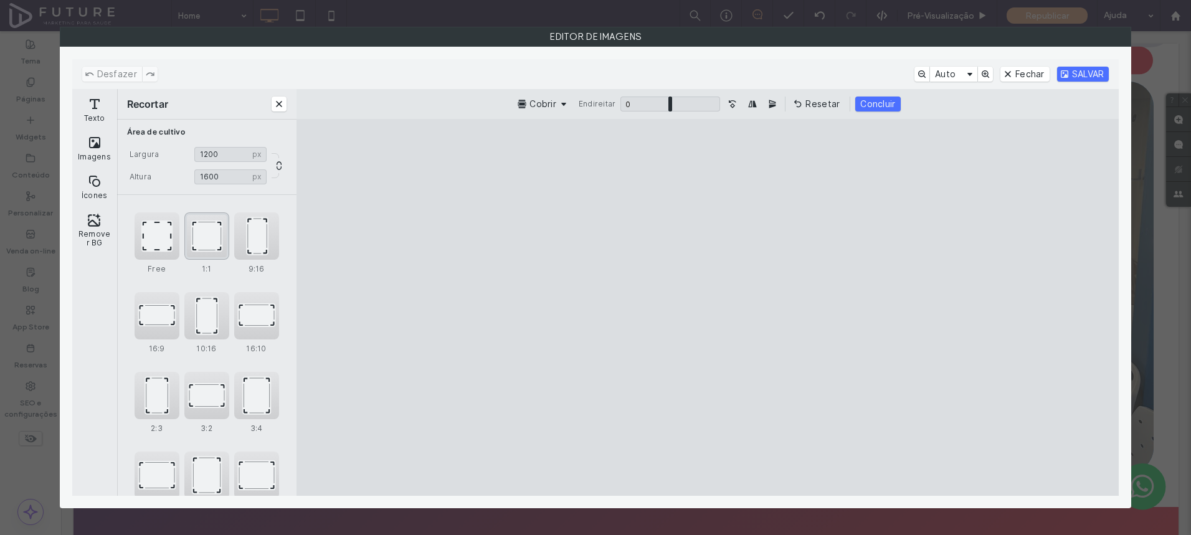
click at [203, 241] on div "1:1" at bounding box center [206, 235] width 45 height 47
type input "****"
drag, startPoint x: 734, startPoint y: 285, endPoint x: 734, endPoint y: 265, distance: 20.5
click at [707, 308] on cesdk-canvas "Tela do editor" at bounding box center [707, 308] width 0 height 0
click at [869, 105] on button "Concluir" at bounding box center [883, 104] width 45 height 15
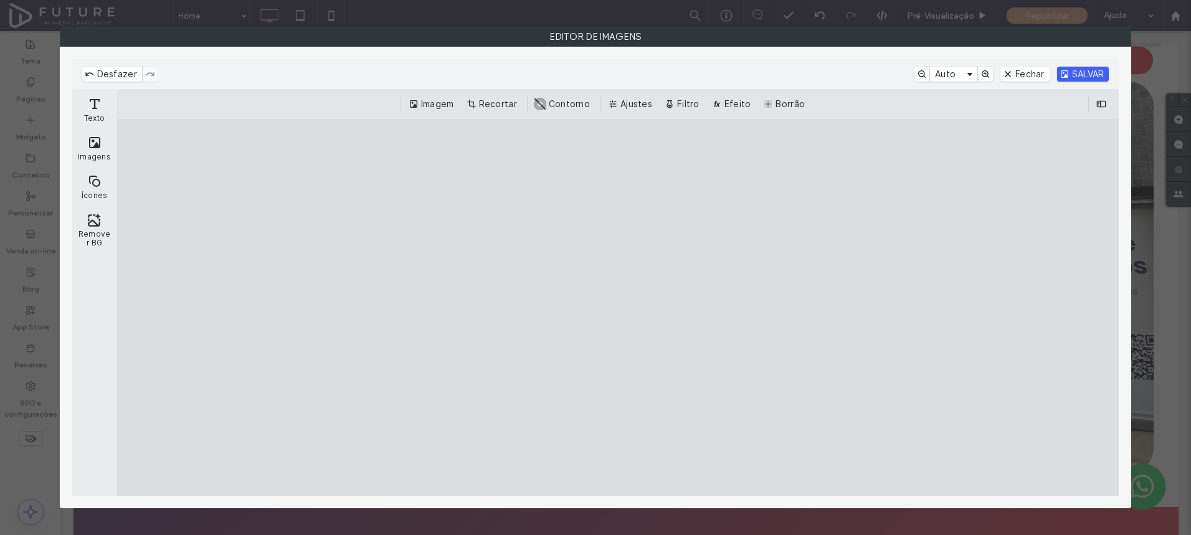
click at [1069, 73] on button "SALVAR" at bounding box center [1083, 74] width 52 height 15
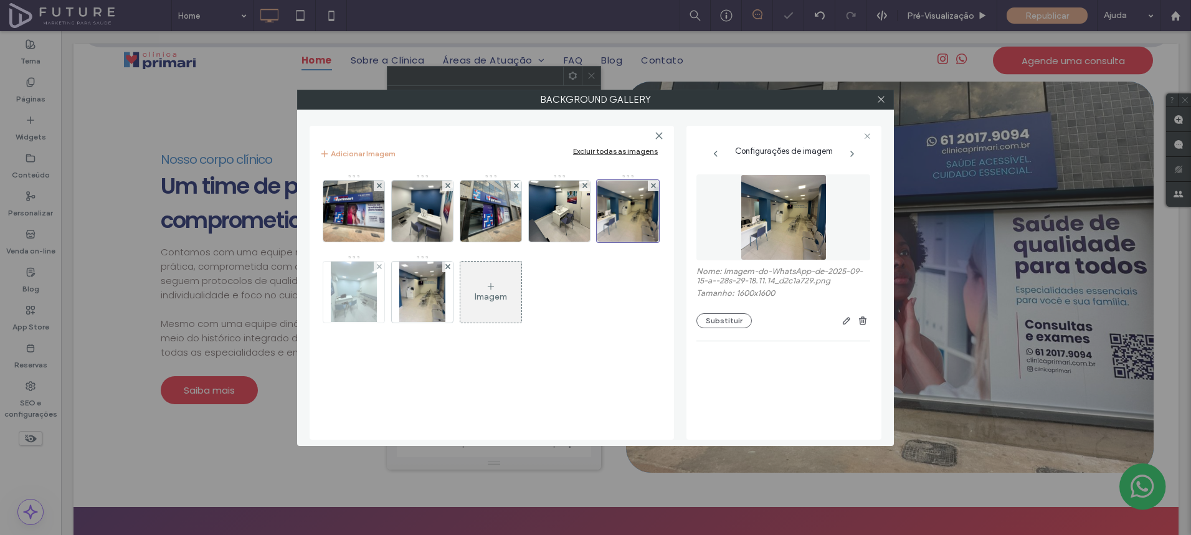
click at [369, 303] on img at bounding box center [354, 292] width 46 height 61
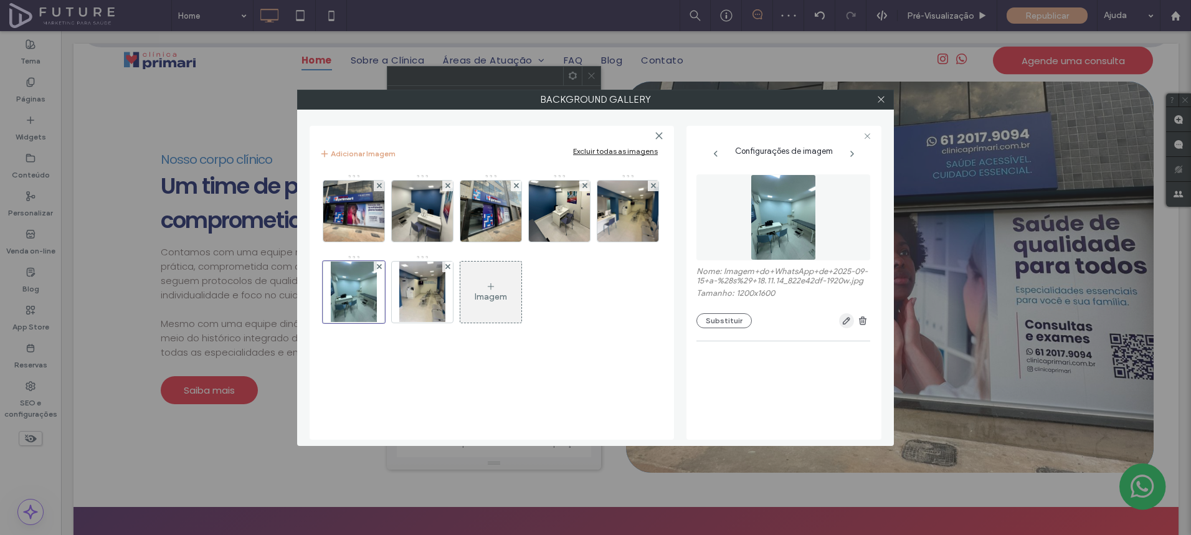
click at [844, 319] on icon "button" at bounding box center [846, 321] width 10 height 10
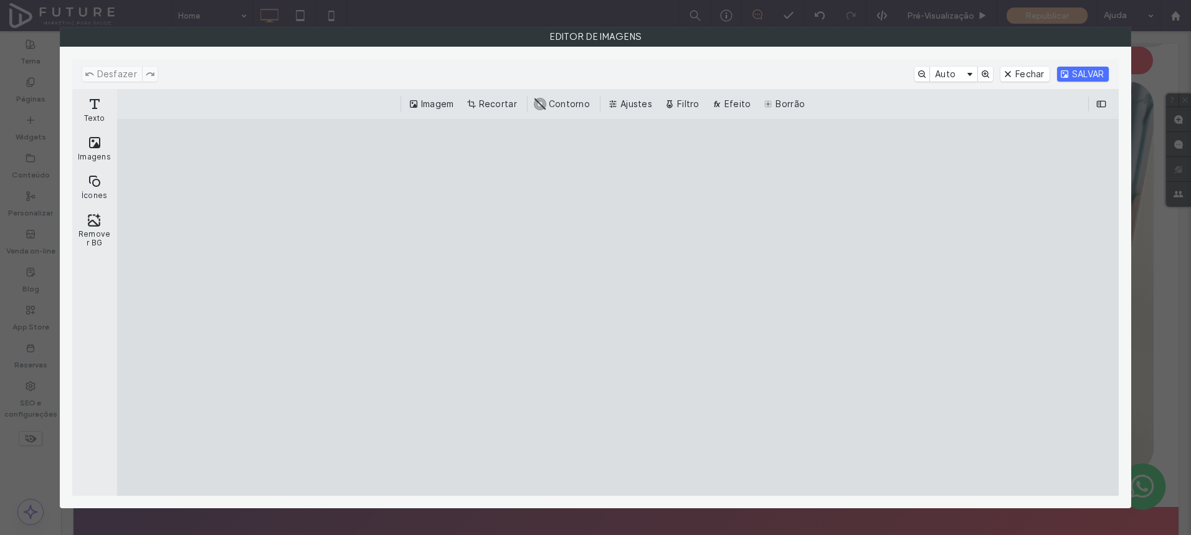
click at [503, 114] on div "Imagem Recortar #ABABAB Contorno Ajustes Filtro Efeito Borrão" at bounding box center [618, 104] width 1002 height 30
click at [503, 110] on button "Recortar" at bounding box center [493, 104] width 58 height 15
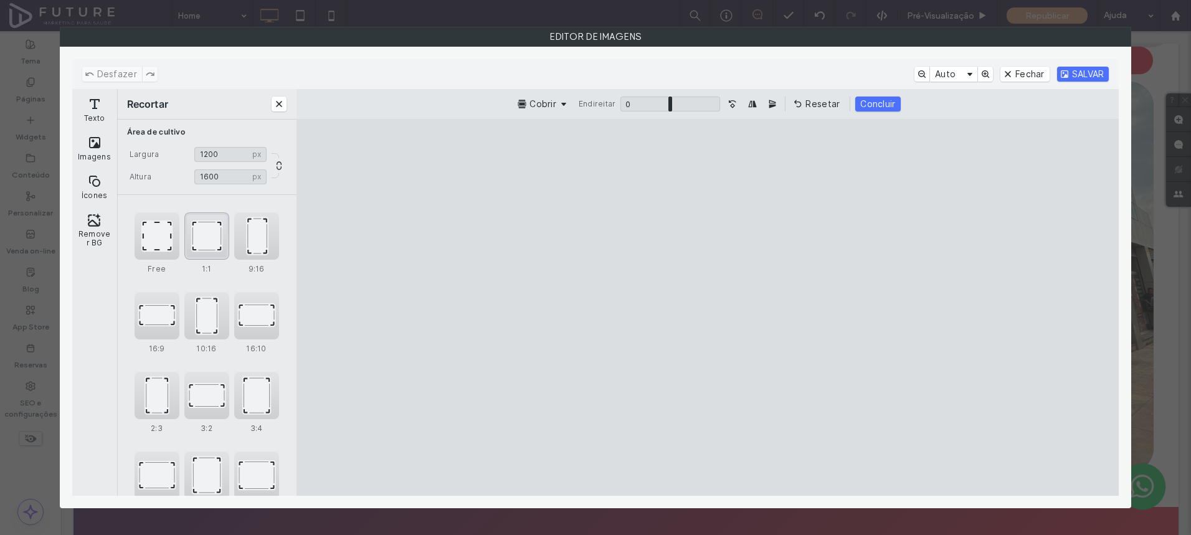
click at [217, 235] on div "1:1" at bounding box center [206, 235] width 45 height 47
type input "****"
drag, startPoint x: 727, startPoint y: 255, endPoint x: 753, endPoint y: 146, distance: 112.1
click at [707, 308] on cesdk-canvas "Tela do editor" at bounding box center [707, 308] width 0 height 0
click at [884, 100] on button "Concluir" at bounding box center [883, 104] width 45 height 15
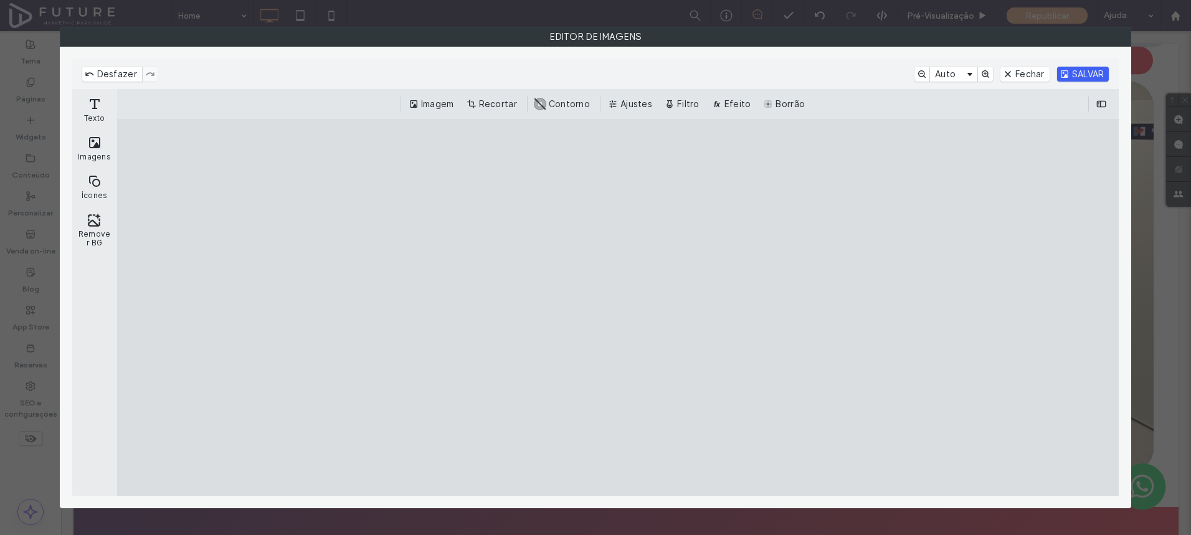
click at [1076, 81] on button "SALVAR" at bounding box center [1083, 74] width 52 height 15
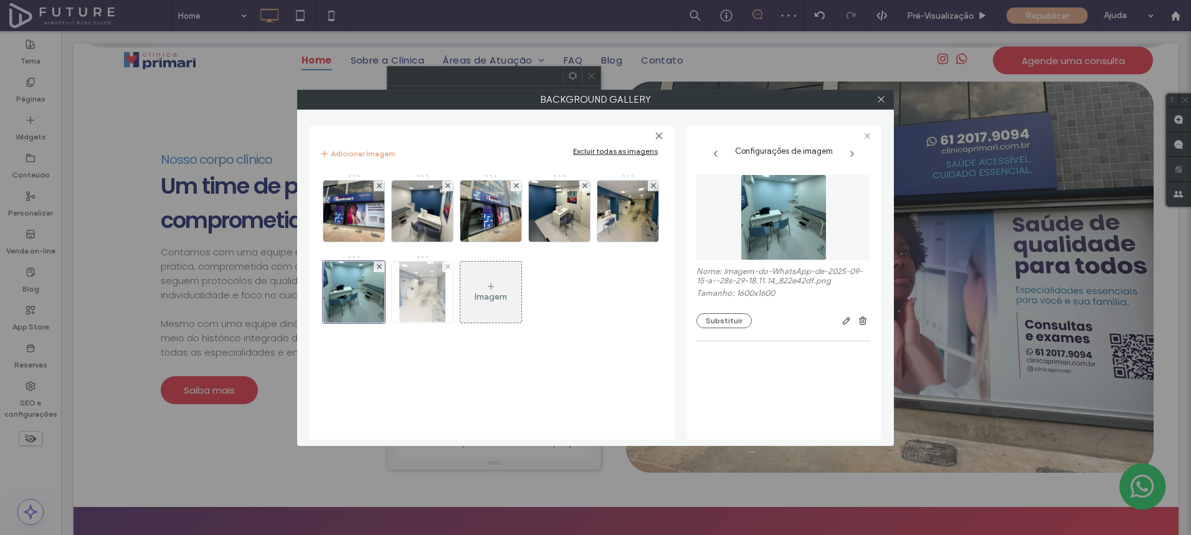
click at [433, 290] on img at bounding box center [422, 292] width 46 height 61
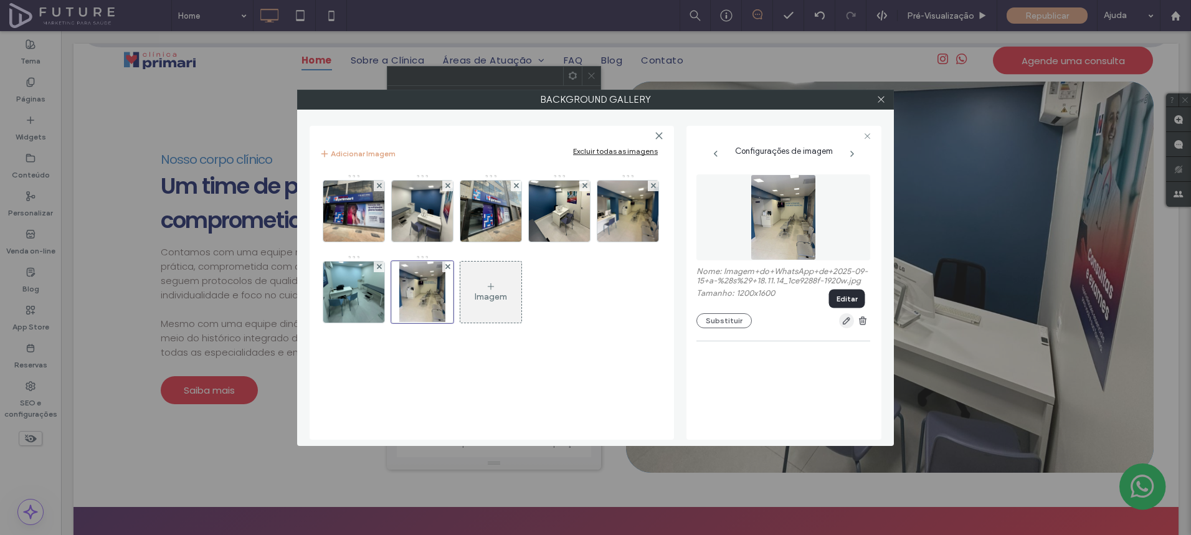
click at [846, 321] on use "button" at bounding box center [846, 321] width 7 height 7
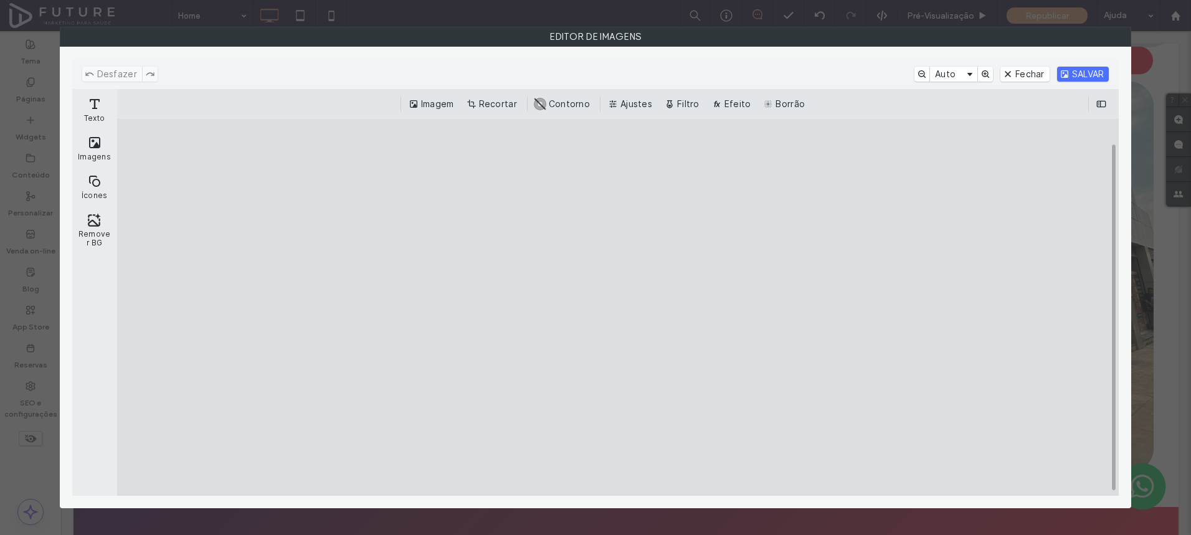
click at [483, 114] on div "Imagem Recortar #ABABAB Contorno Ajustes Filtro Efeito Borrão" at bounding box center [618, 104] width 1002 height 30
click at [482, 103] on button "Recortar" at bounding box center [493, 104] width 58 height 15
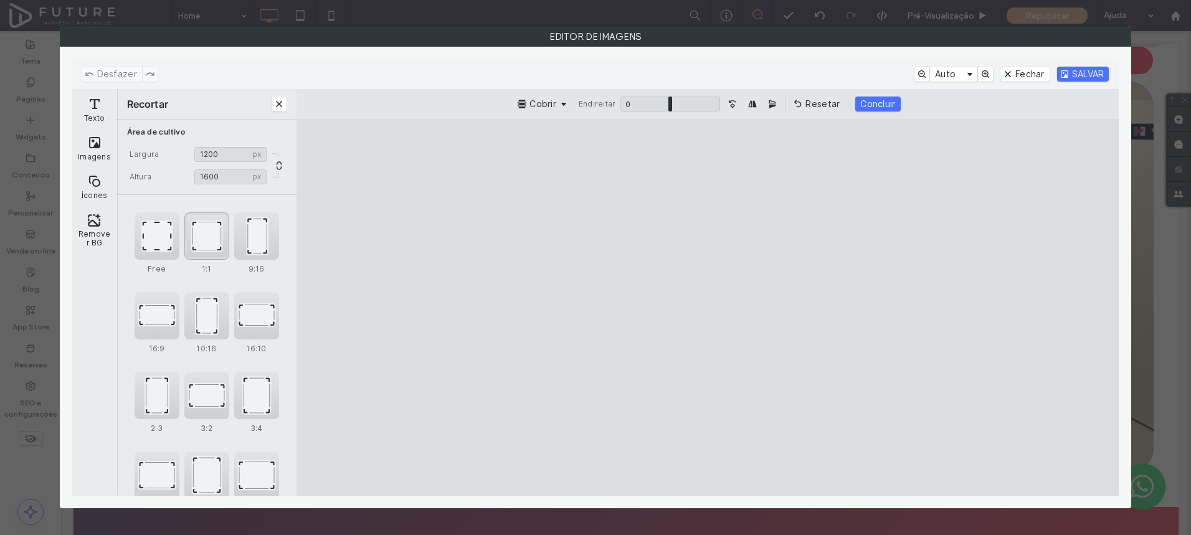
click at [193, 249] on div "1:1" at bounding box center [206, 235] width 45 height 47
type input "****"
drag, startPoint x: 725, startPoint y: 275, endPoint x: 723, endPoint y: 289, distance: 14.5
click at [707, 308] on cesdk-canvas "Tela do editor" at bounding box center [707, 308] width 0 height 0
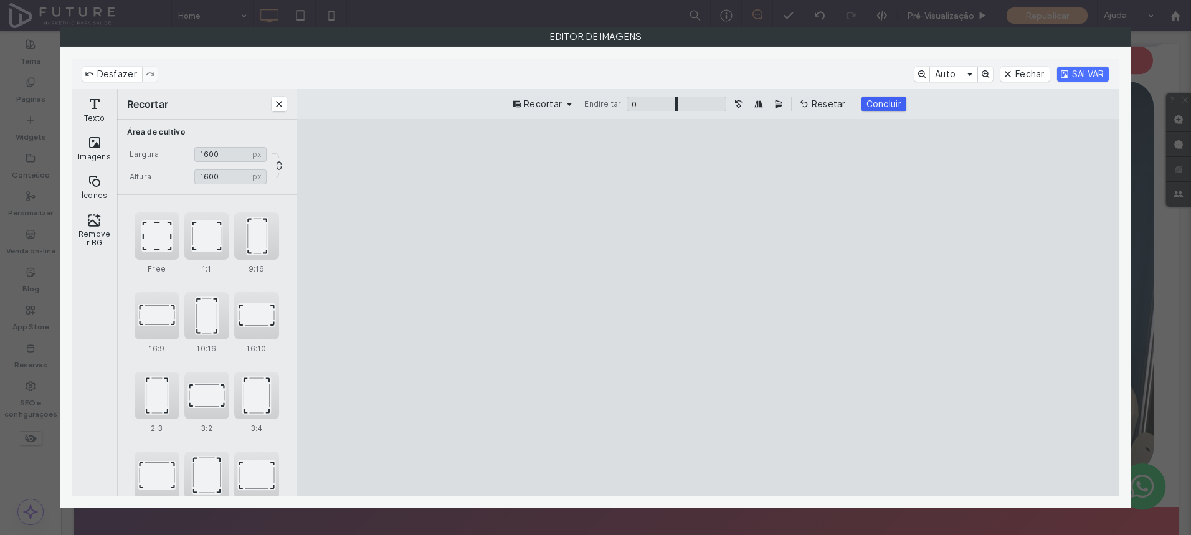
click at [894, 111] on button "Concluir" at bounding box center [883, 104] width 45 height 15
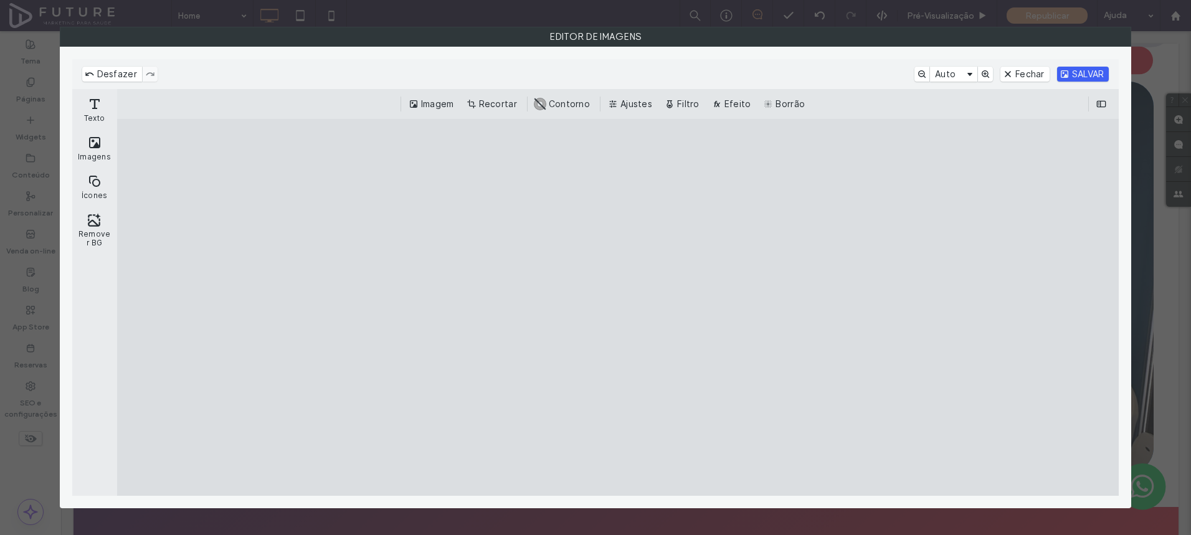
click at [1070, 73] on button "SALVAR" at bounding box center [1083, 74] width 52 height 15
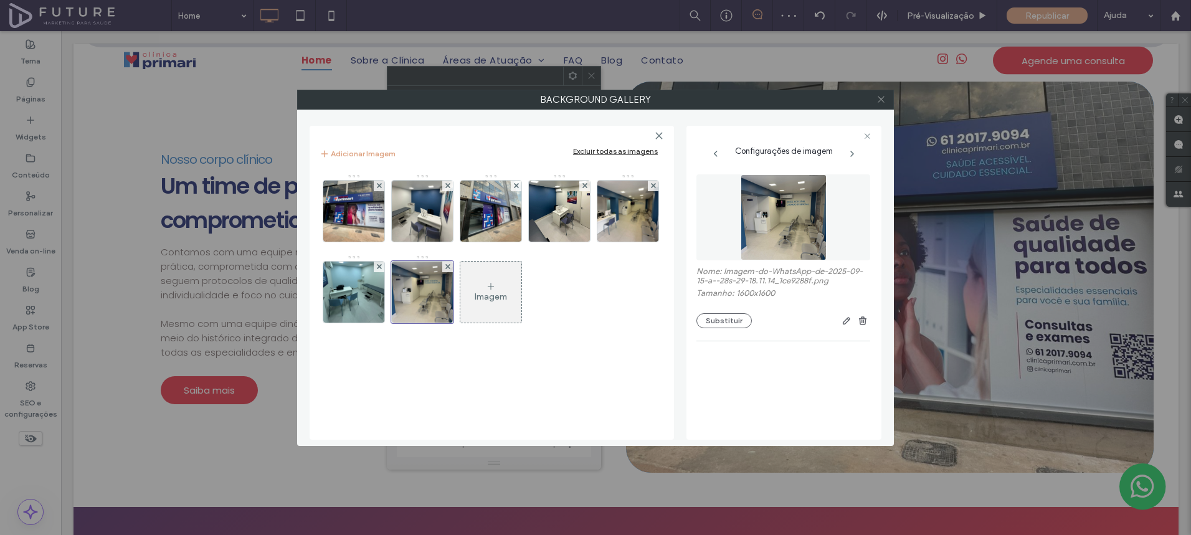
click at [877, 100] on icon at bounding box center [880, 99] width 9 height 9
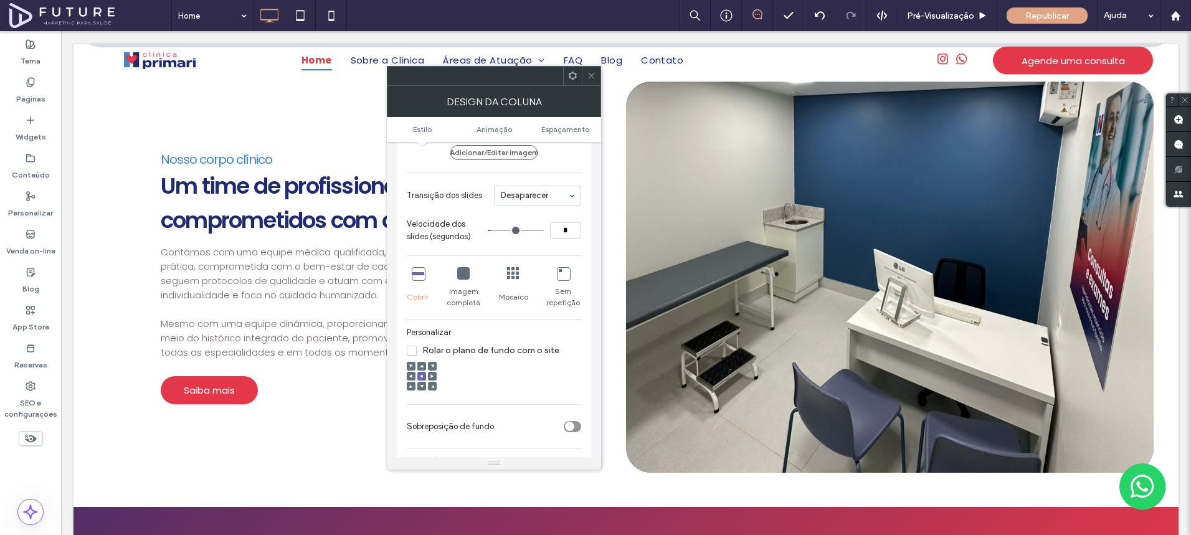
scroll to position [281, 0]
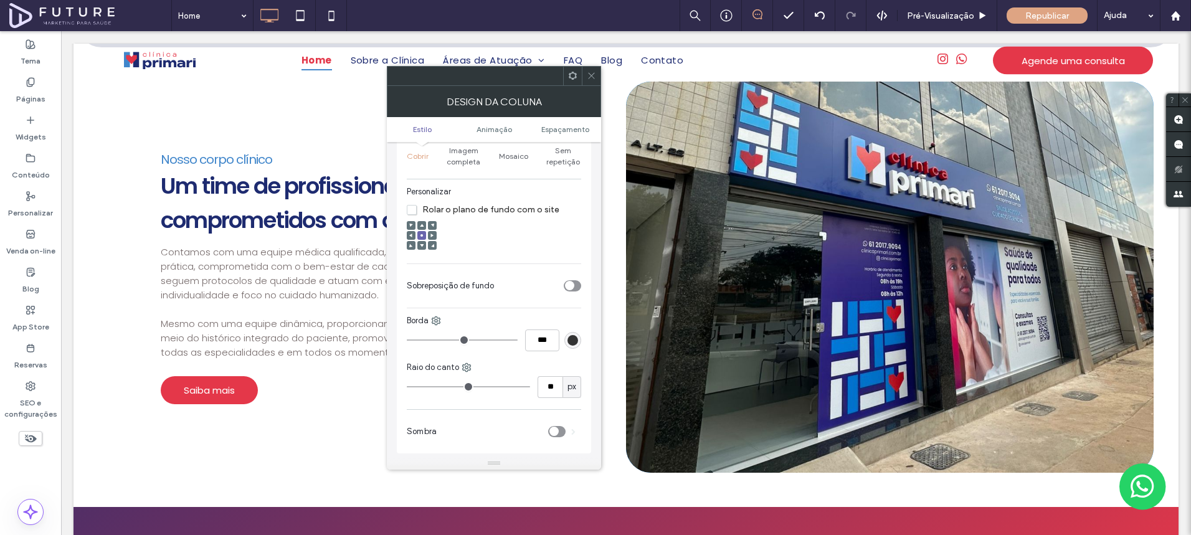
click at [593, 77] on icon at bounding box center [591, 75] width 9 height 9
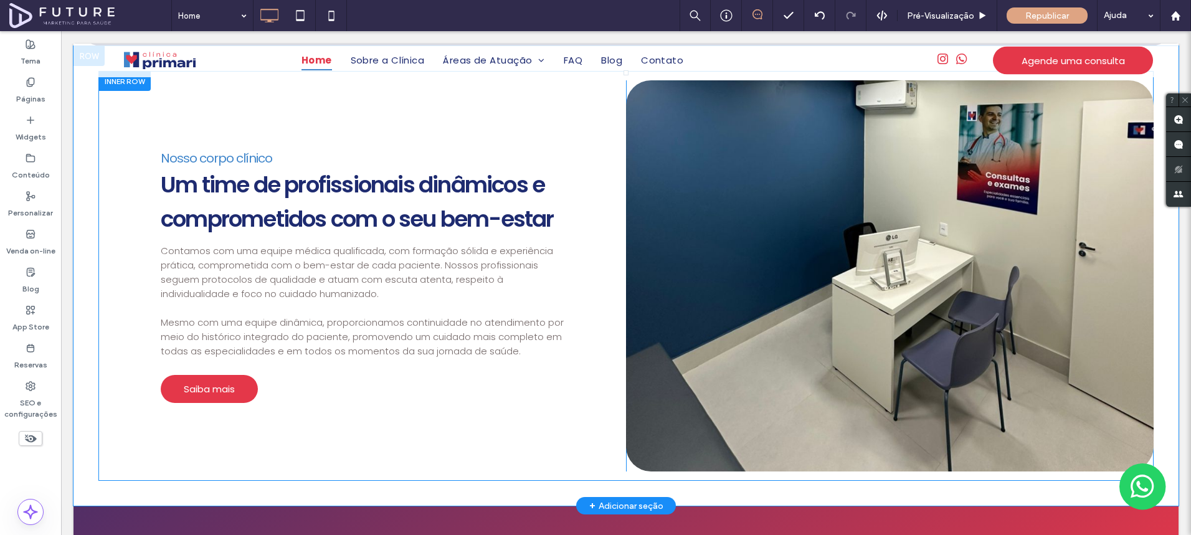
scroll to position [1315, 0]
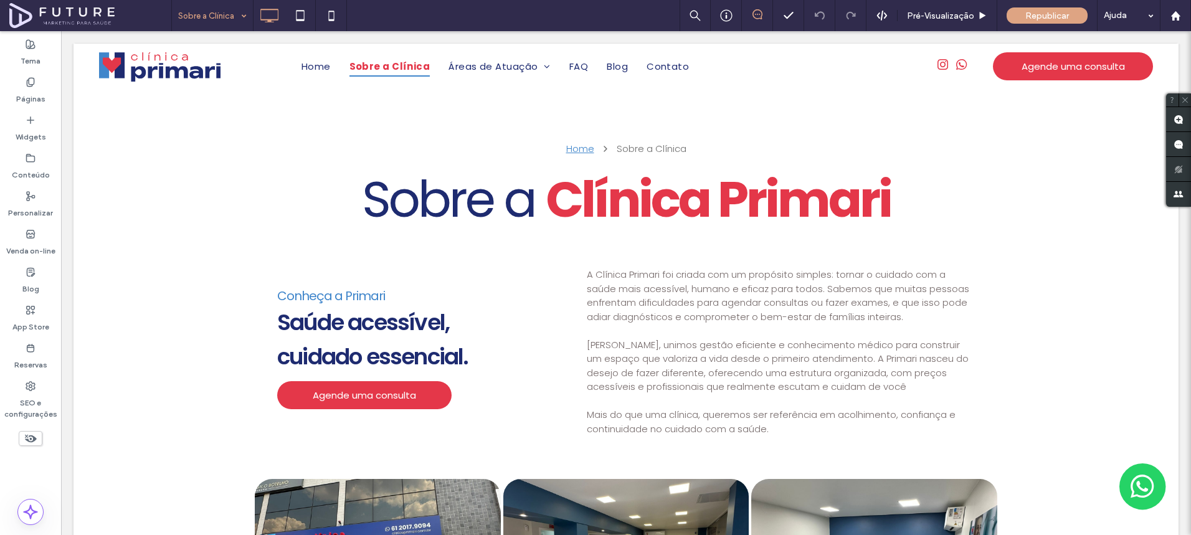
click at [225, 24] on input at bounding box center [209, 15] width 62 height 31
click at [1029, 24] on div "Republicar" at bounding box center [1046, 15] width 81 height 31
click at [1028, 16] on span "Republicar" at bounding box center [1047, 16] width 44 height 11
